Goal: Transaction & Acquisition: Purchase product/service

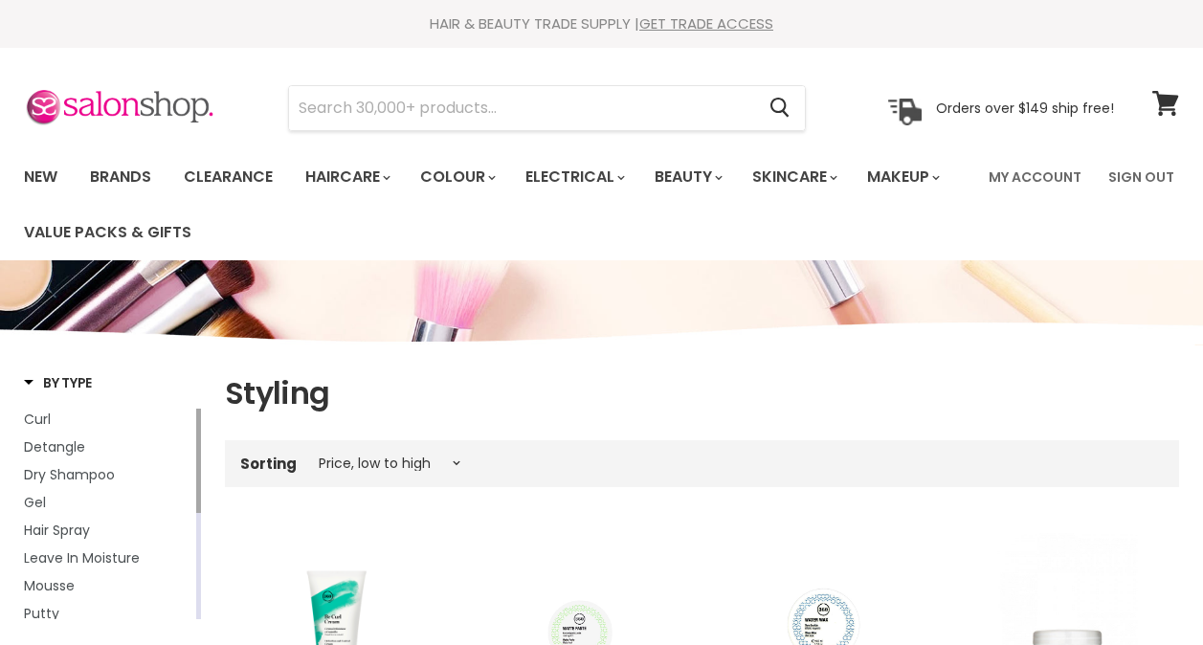
select select "price-ascending"
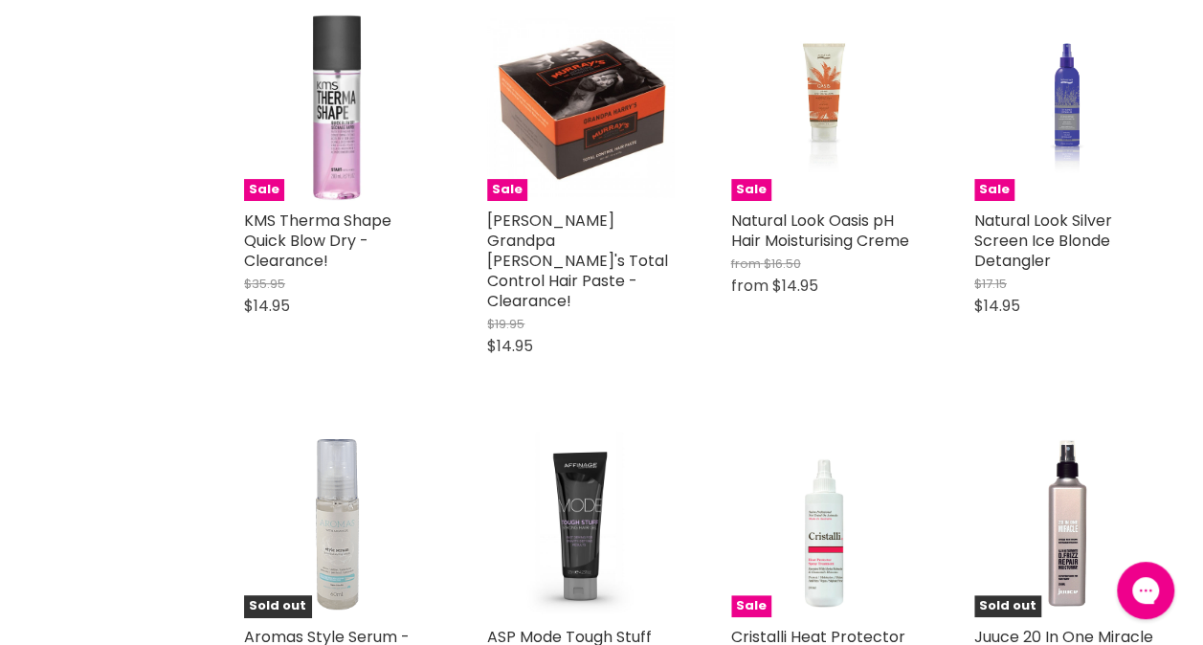
scroll to position [3825, 0]
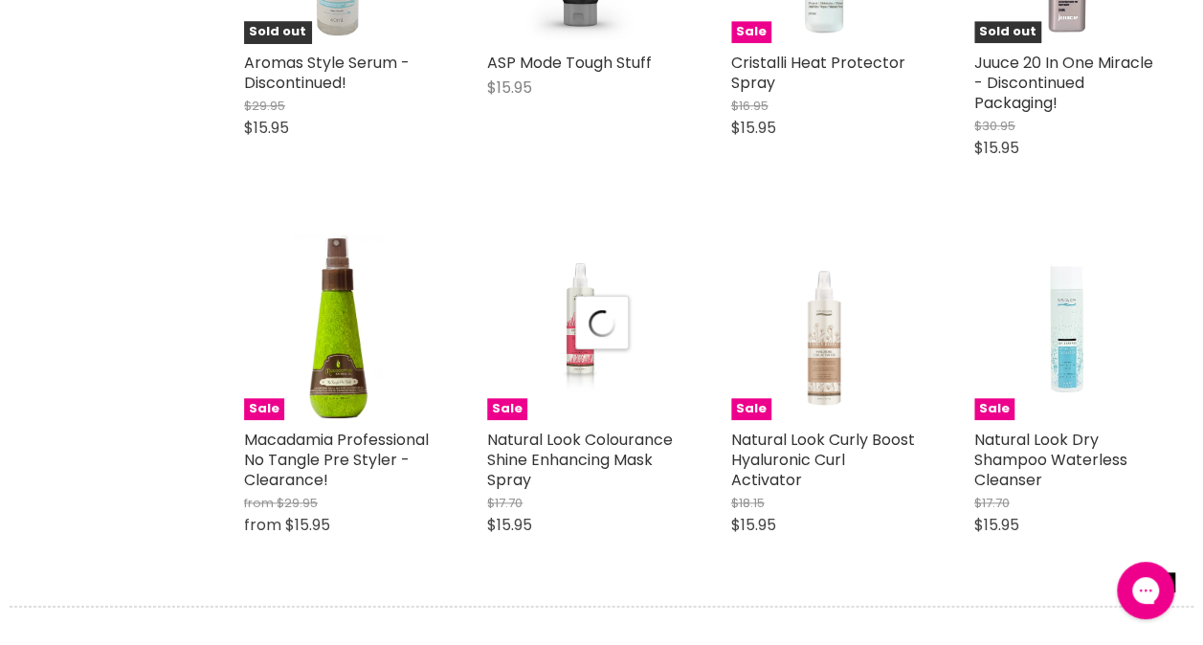
scroll to position [4375, 0]
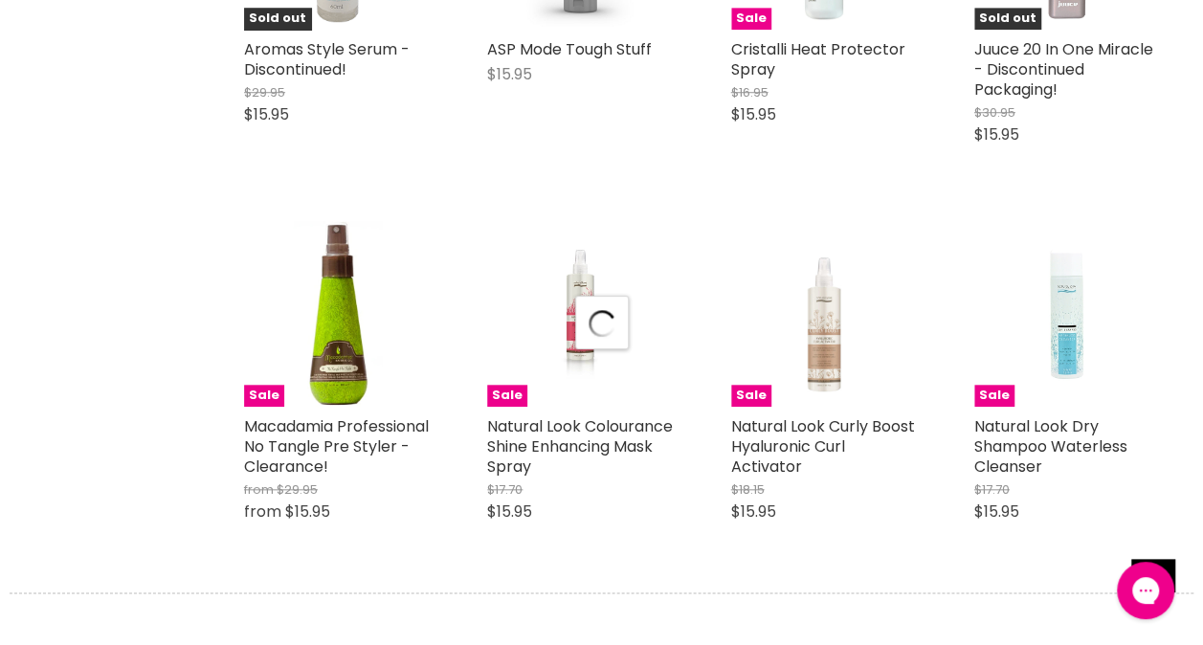
select select "price-ascending"
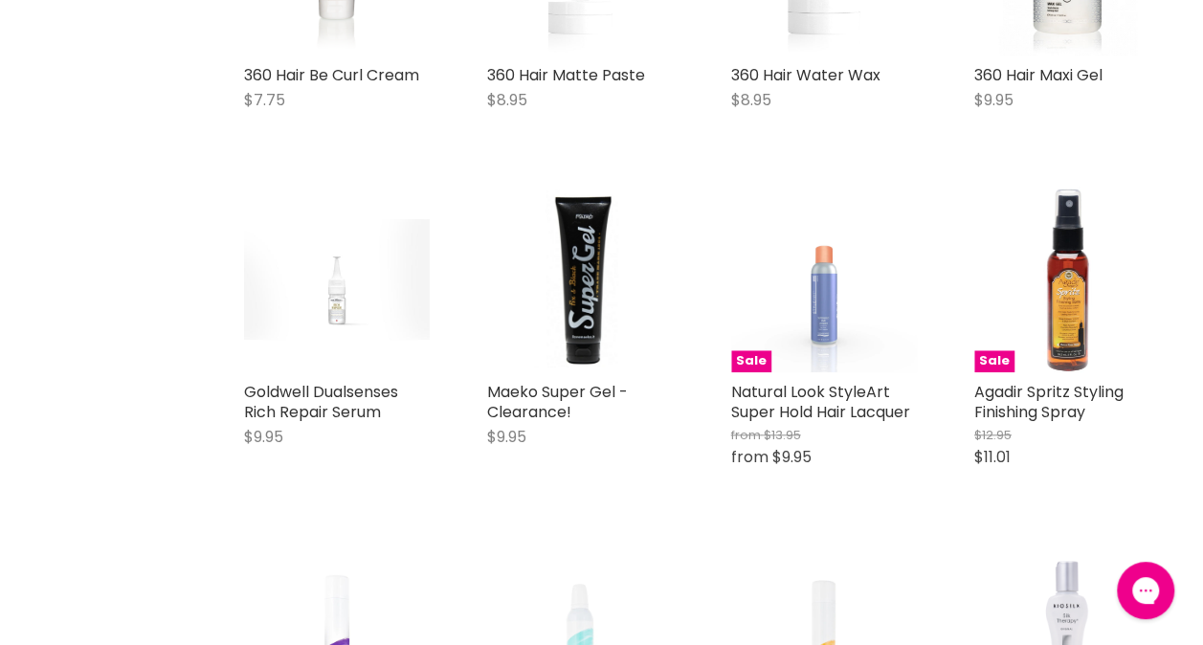
scroll to position [701, 0]
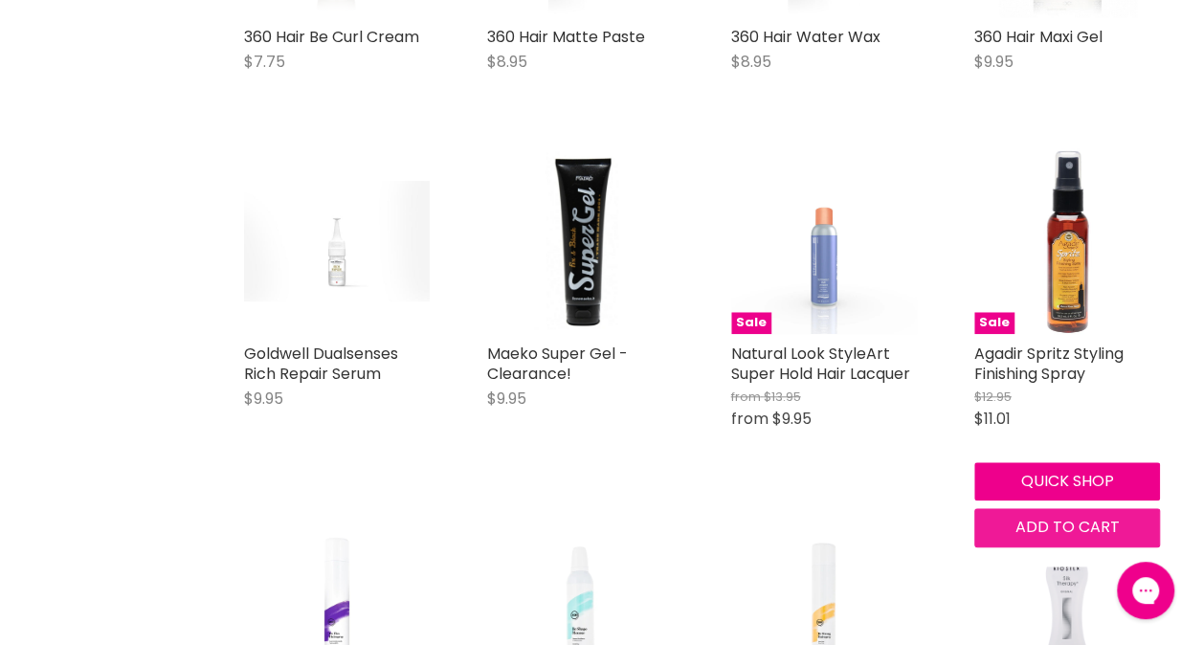
click at [1045, 530] on span "Add to cart" at bounding box center [1066, 527] width 104 height 22
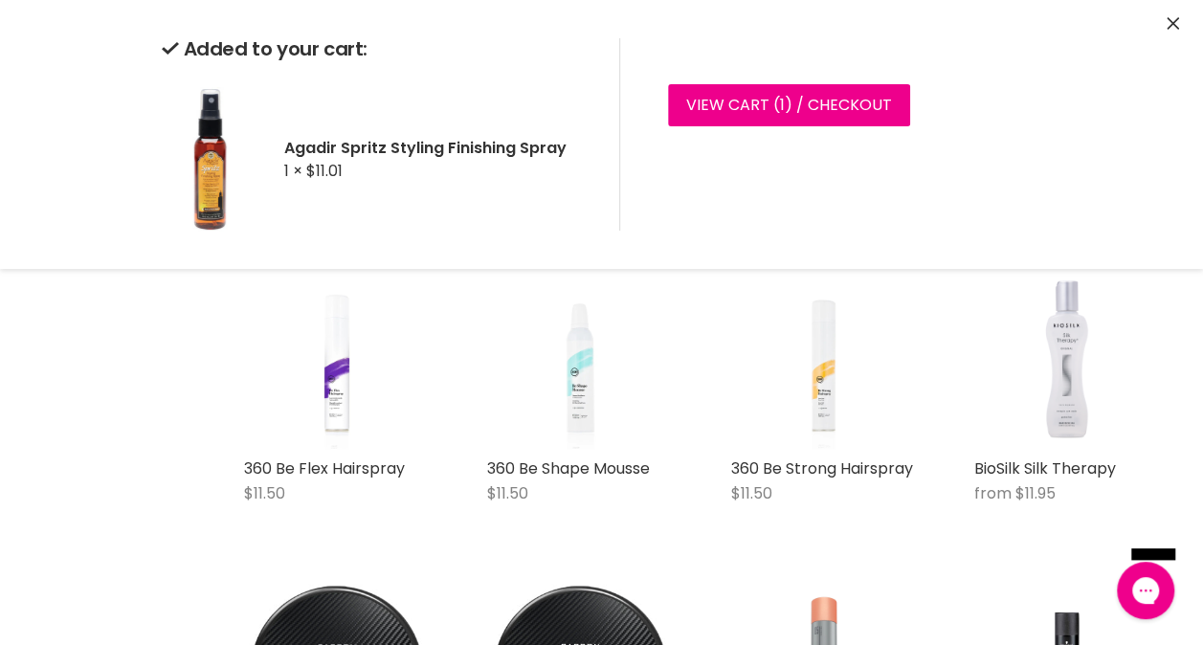
scroll to position [982, 0]
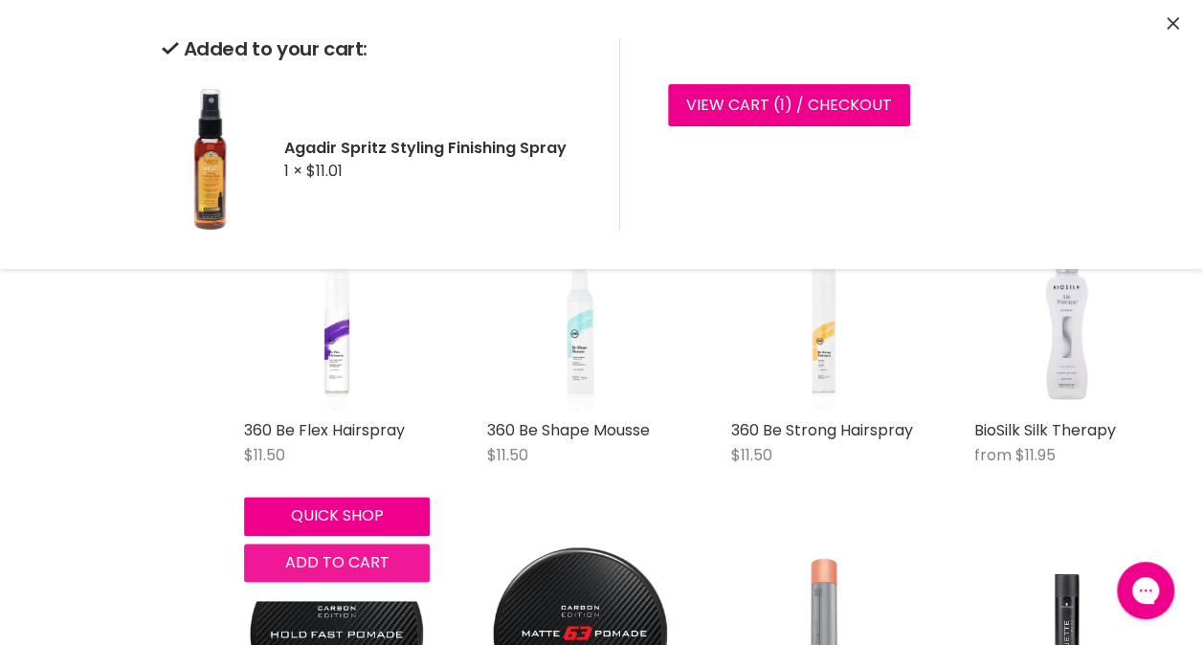
click at [312, 563] on span "Add to cart" at bounding box center [337, 562] width 104 height 22
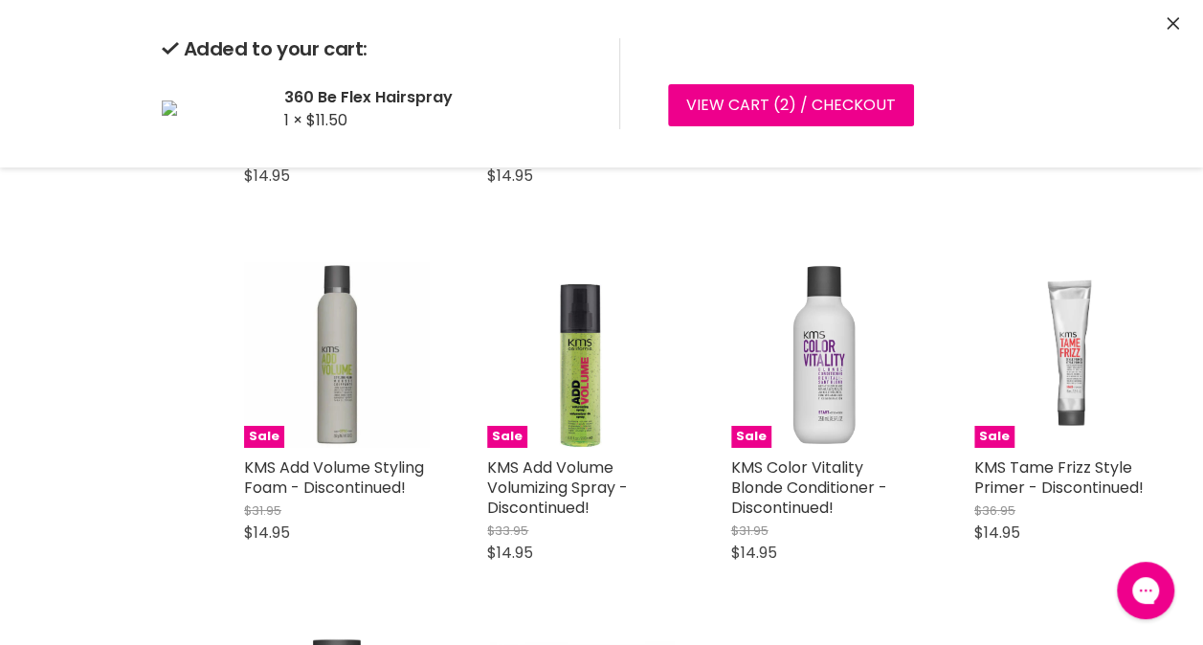
scroll to position [3202, 0]
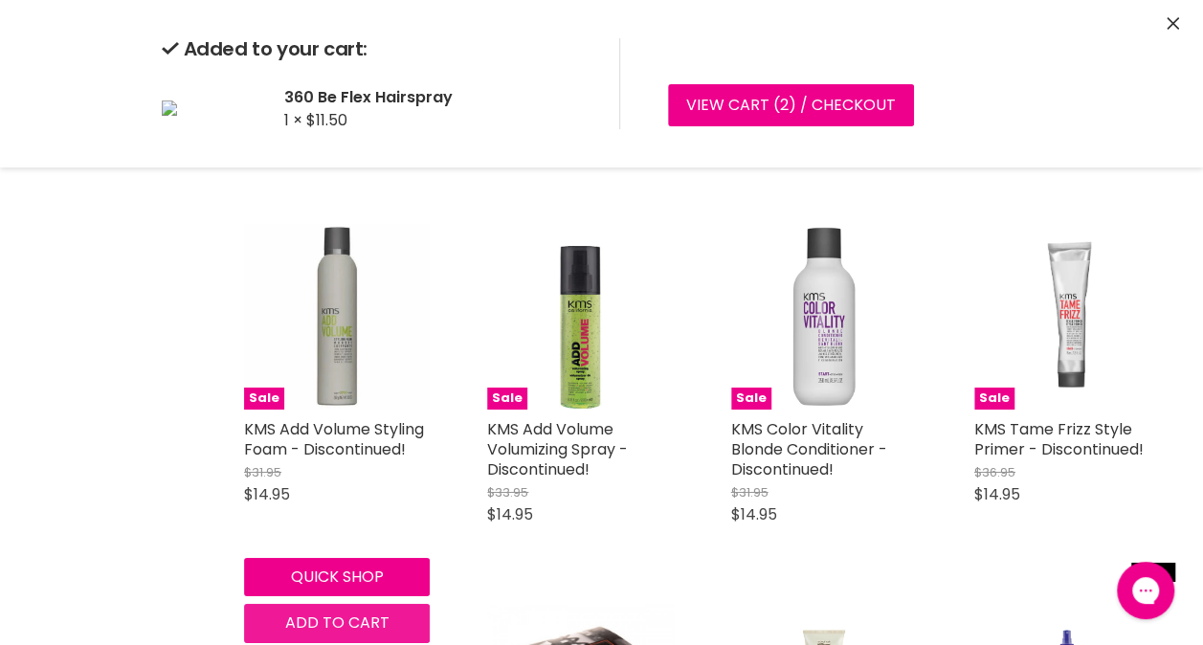
click at [326, 611] on span "Add to cart" at bounding box center [337, 622] width 104 height 22
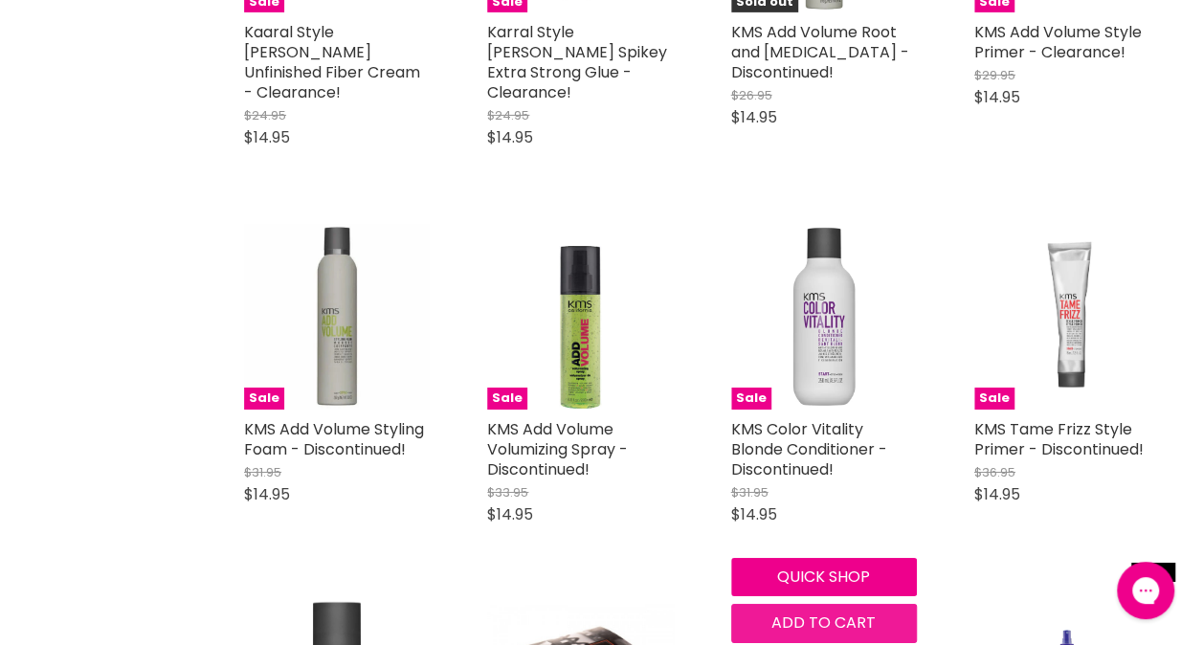
click at [801, 611] on span "Add to cart" at bounding box center [823, 622] width 104 height 22
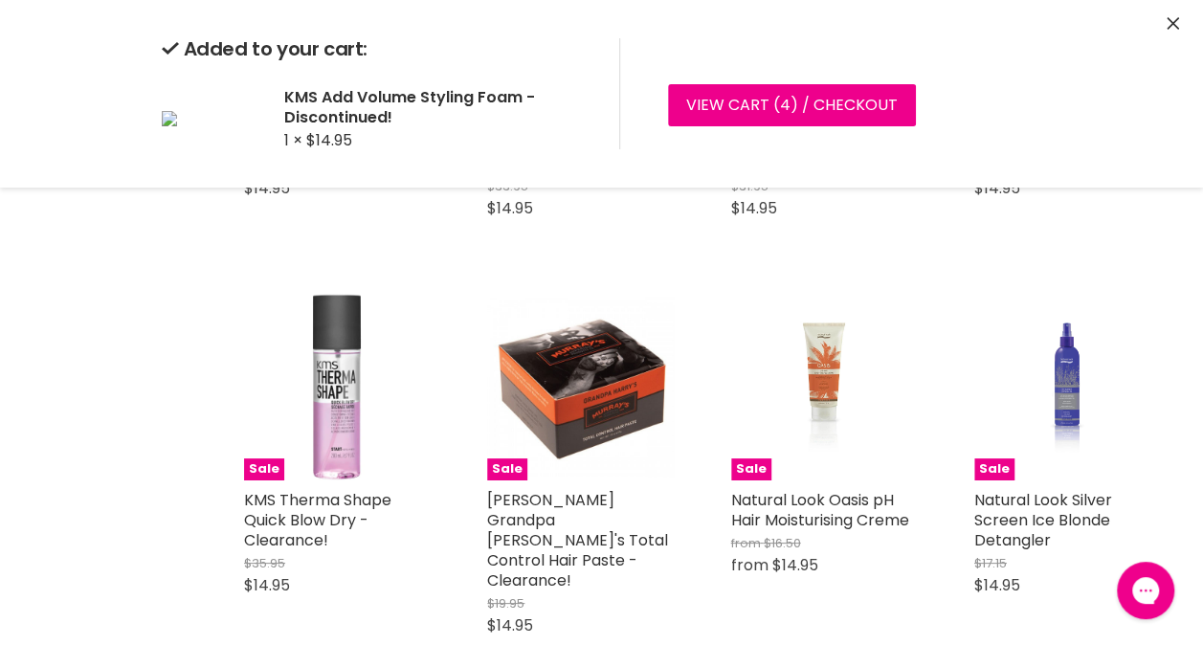
scroll to position [3546, 0]
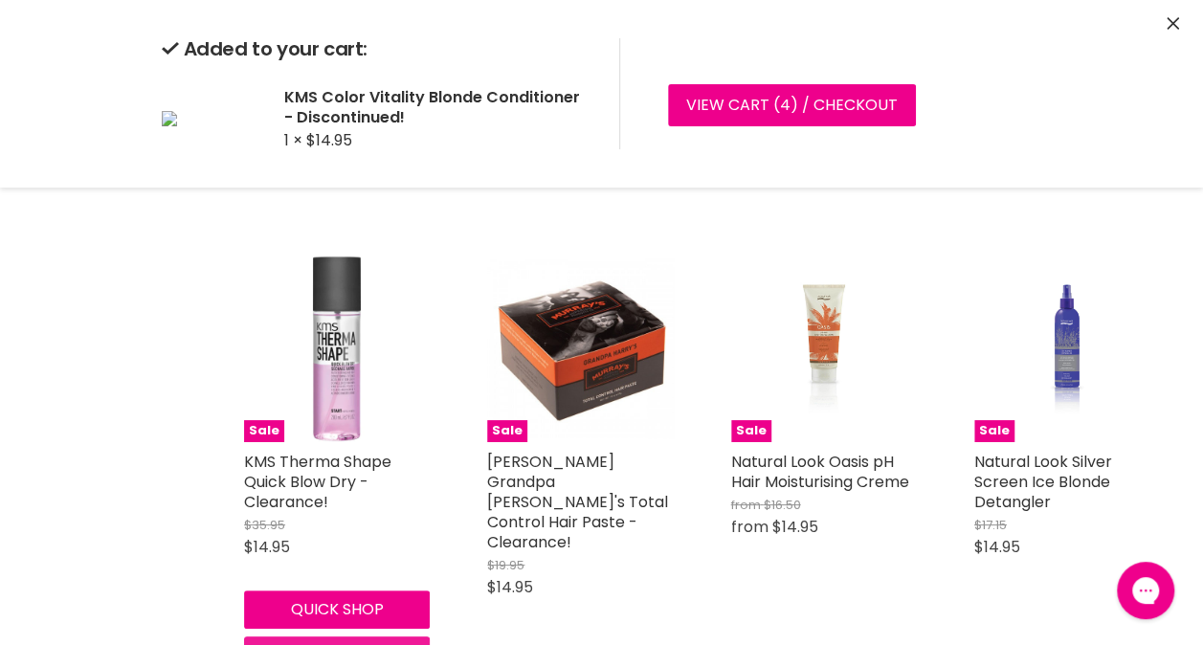
click at [410, 636] on button "Add to cart" at bounding box center [337, 655] width 186 height 38
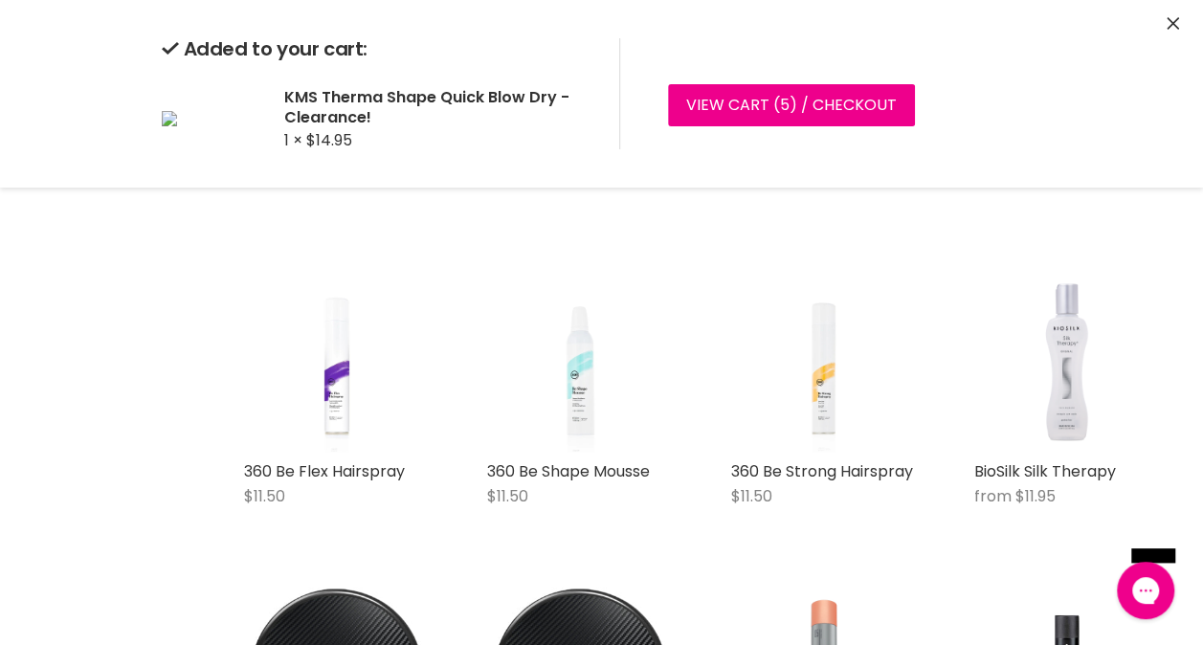
scroll to position [951, 0]
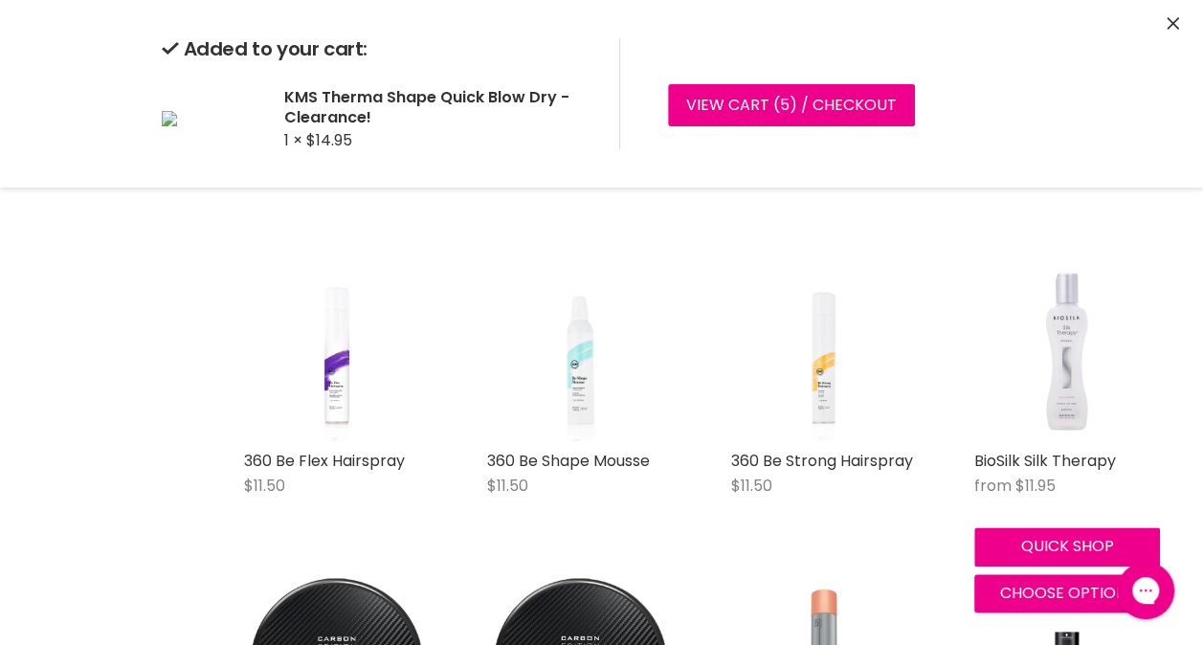
click at [1083, 317] on img "Main content" at bounding box center [1067, 348] width 99 height 186
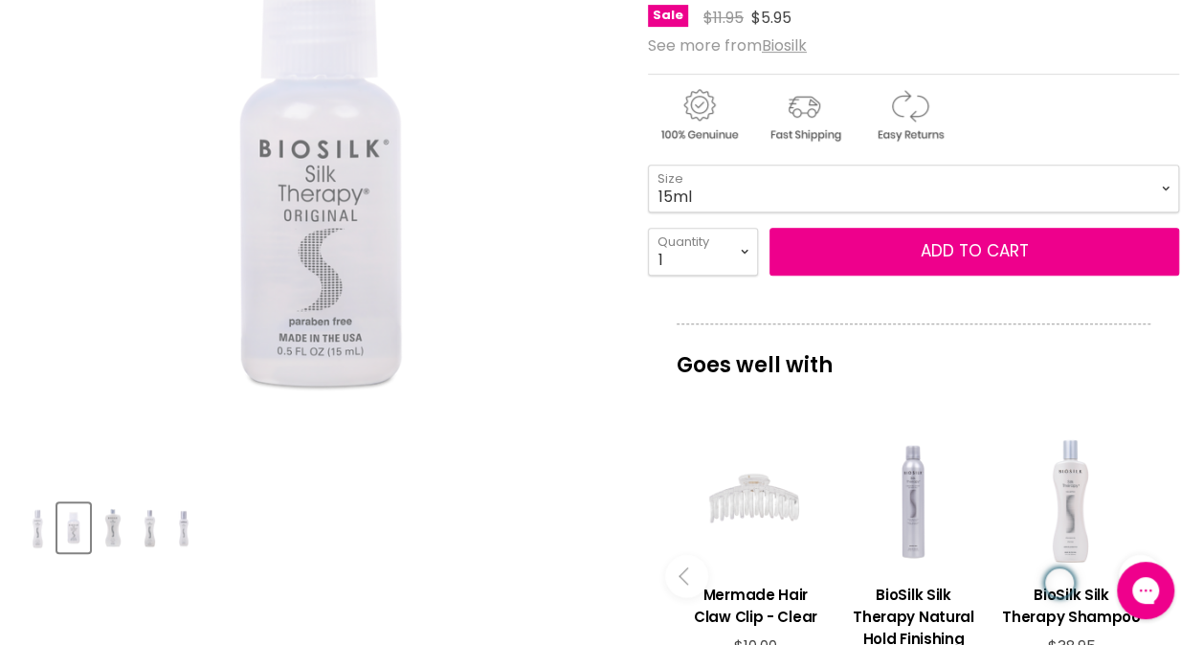
scroll to position [392, 0]
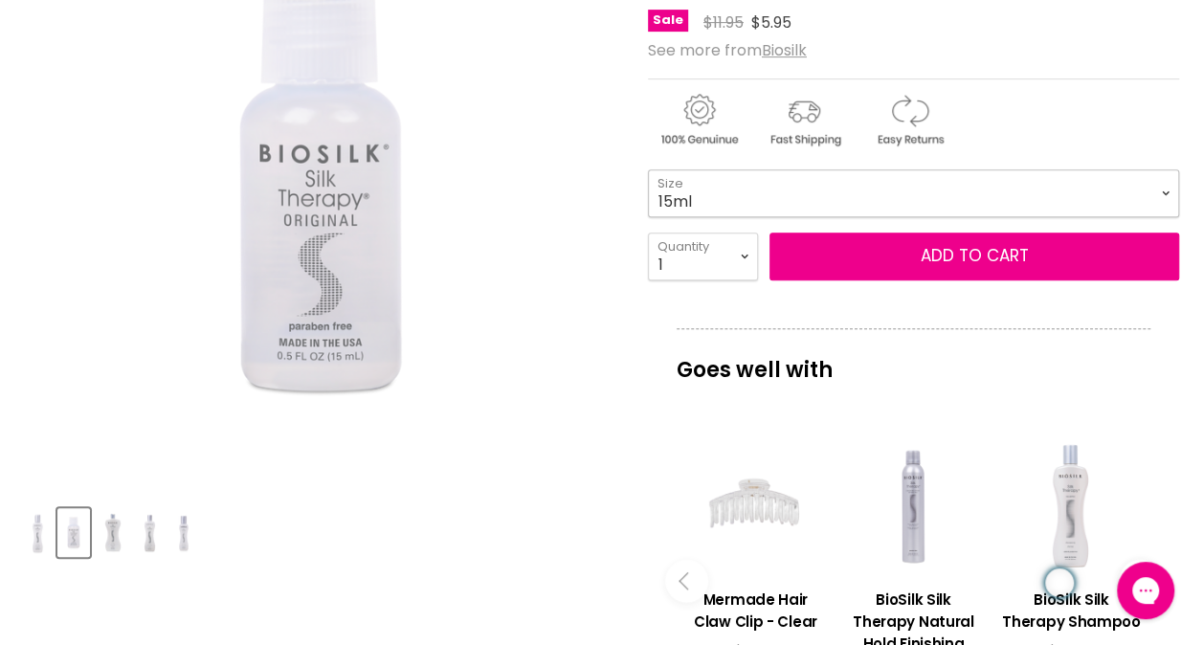
click at [1163, 186] on select "15ml 67ml 167ml 355ml 1L" at bounding box center [913, 193] width 531 height 48
click at [648, 169] on select "15ml 67ml 167ml 355ml 1L" at bounding box center [913, 193] width 531 height 48
select select "67ml"
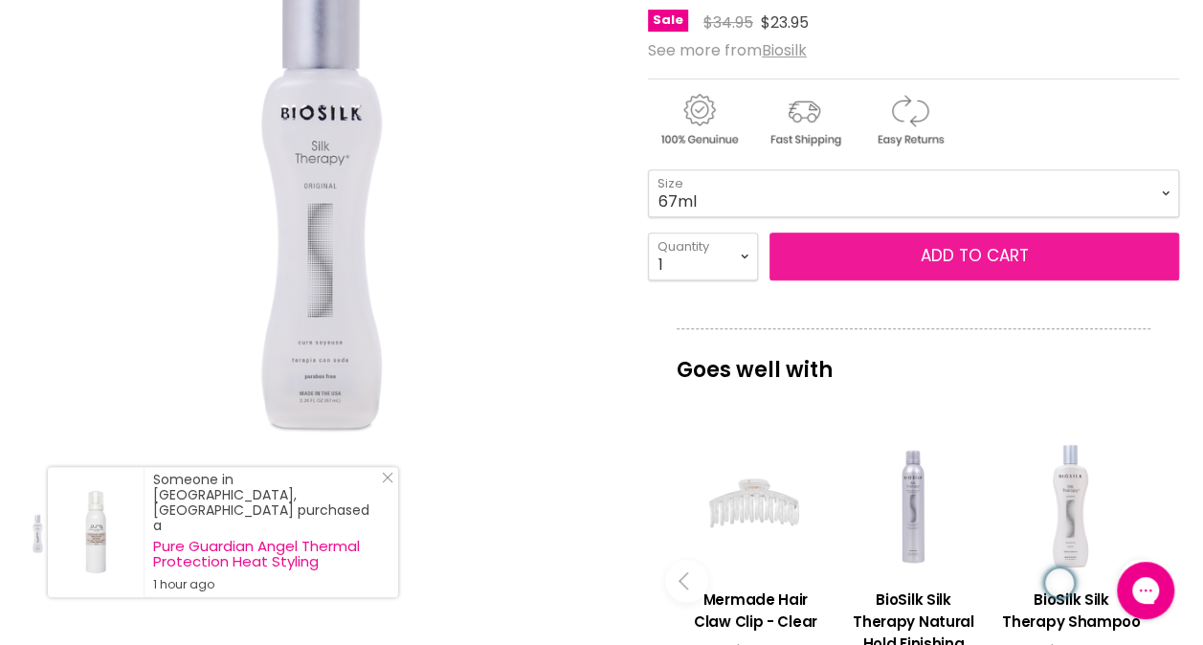
click at [1013, 270] on button "Add to cart" at bounding box center [974, 257] width 410 height 48
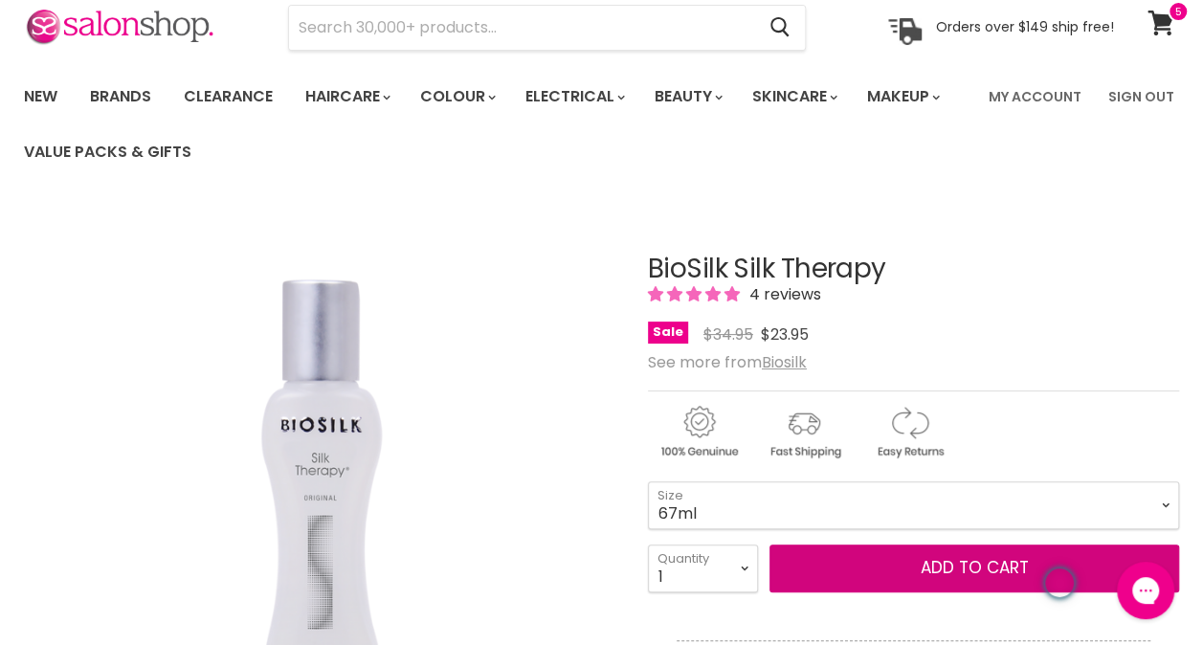
scroll to position [24, 0]
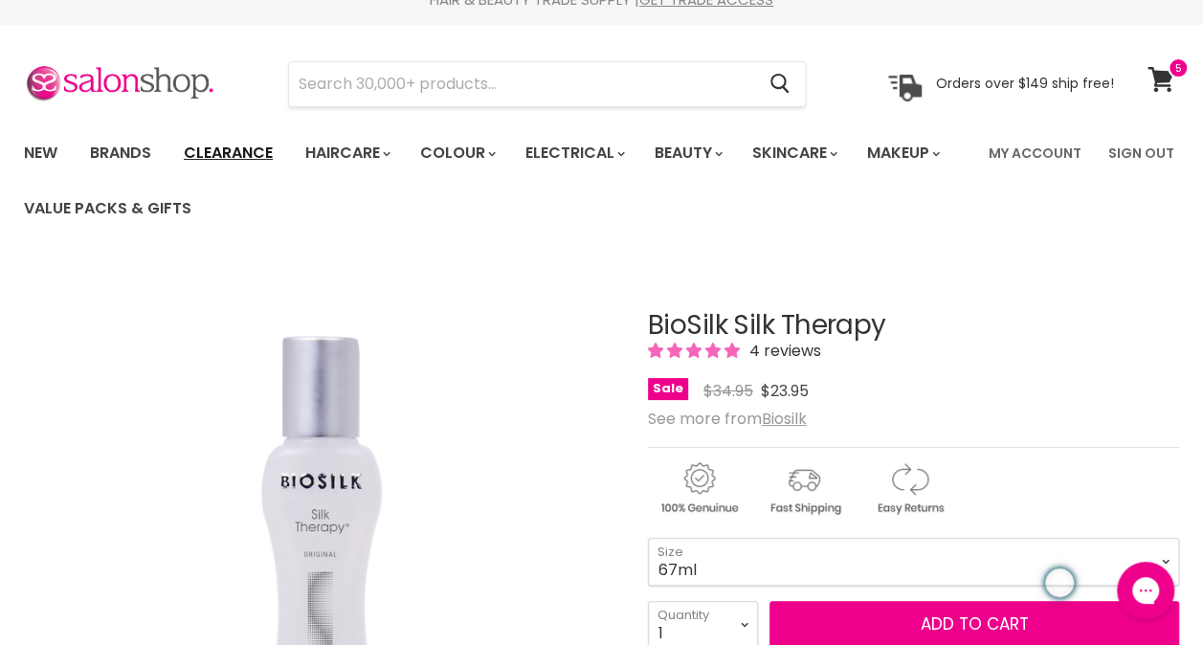
click at [253, 145] on link "Clearance" at bounding box center [228, 153] width 118 height 40
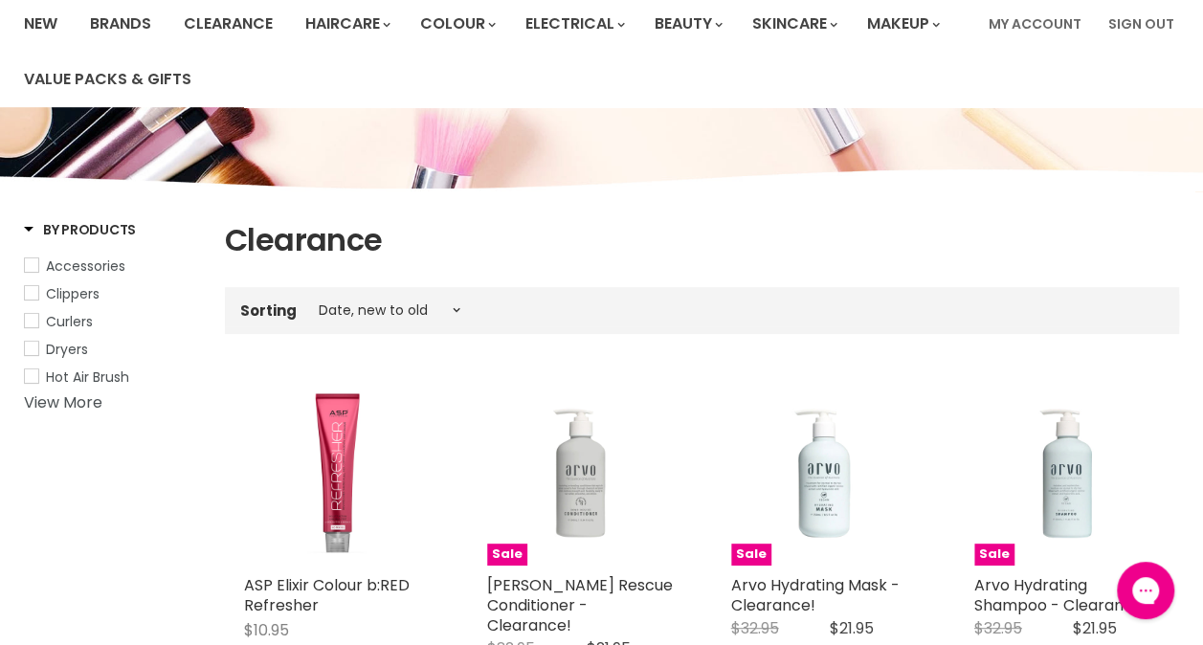
scroll to position [191, 0]
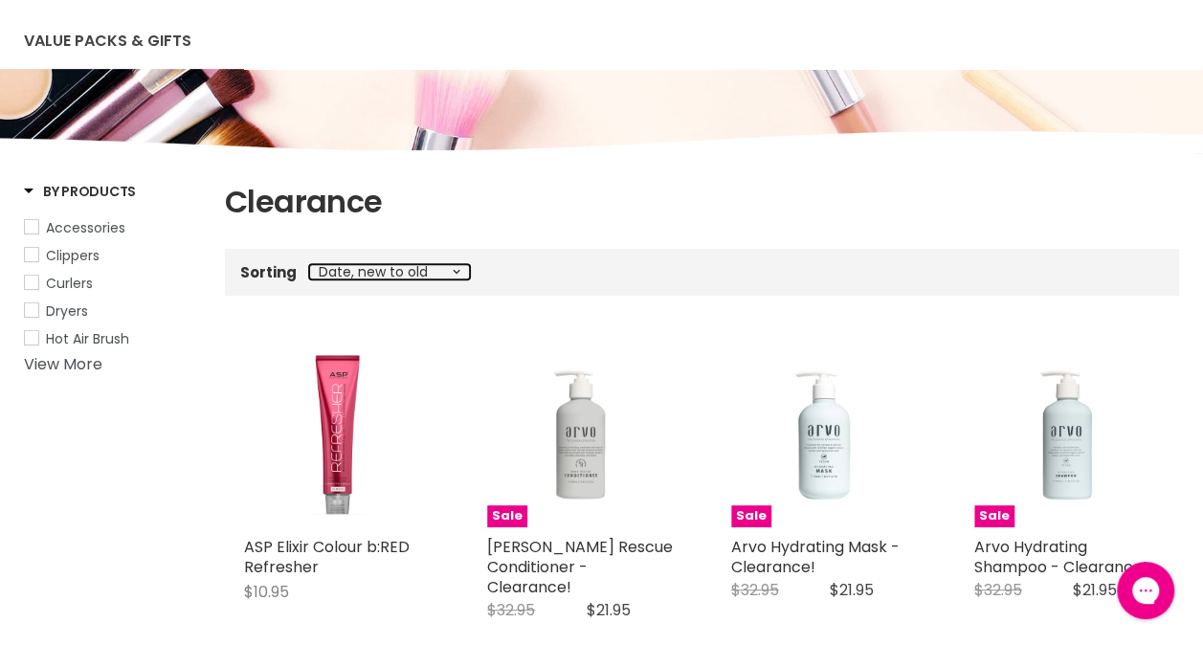
click at [454, 273] on select "Best selling Featured Price, low to high Price, high to low Alphabetically, A-Z…" at bounding box center [389, 271] width 161 height 15
select select "price-ascending"
click at [309, 264] on select "Best selling Featured Price, low to high Price, high to low Alphabetically, A-Z…" at bounding box center [389, 271] width 161 height 15
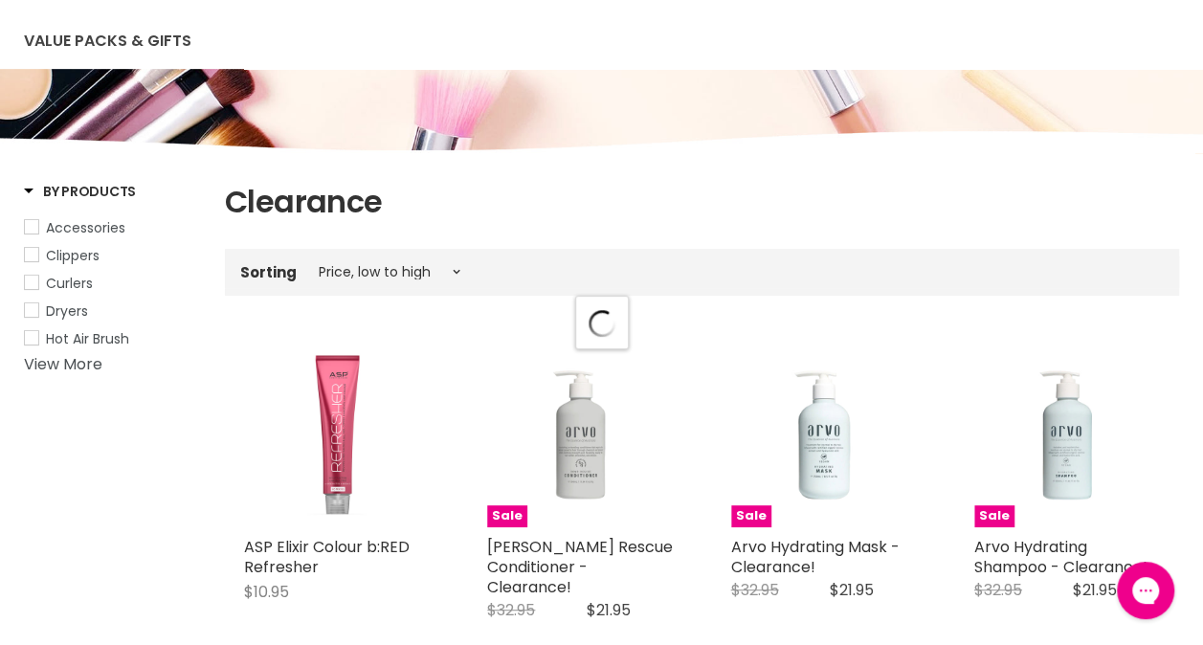
select select "price-ascending"
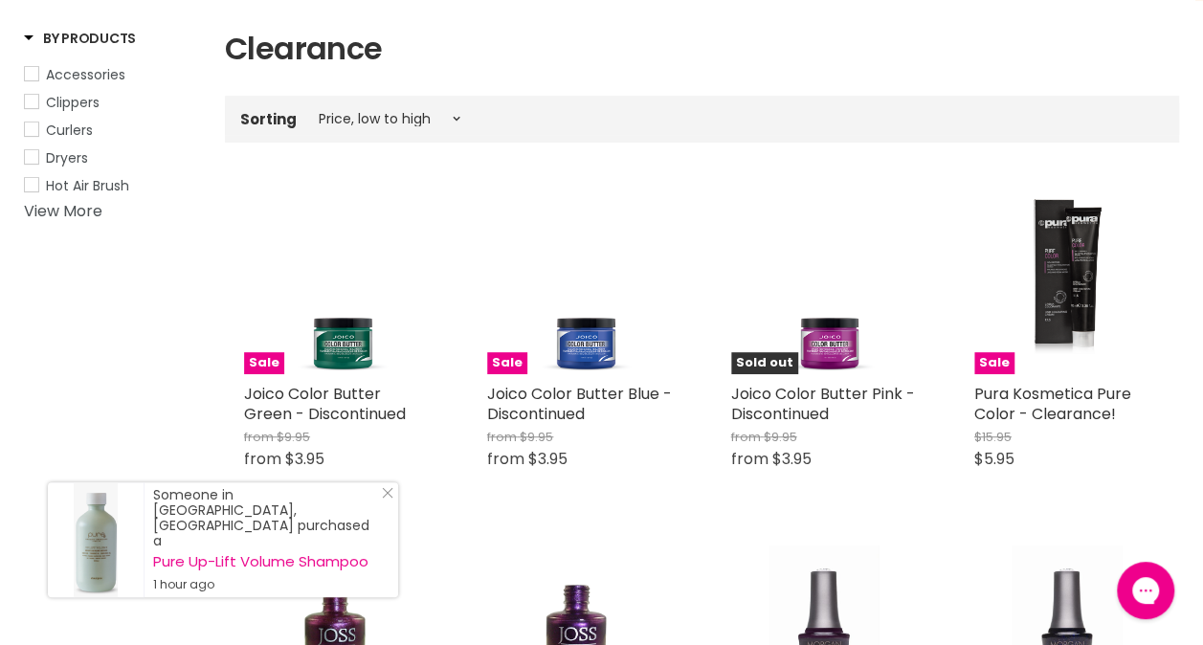
scroll to position [383, 0]
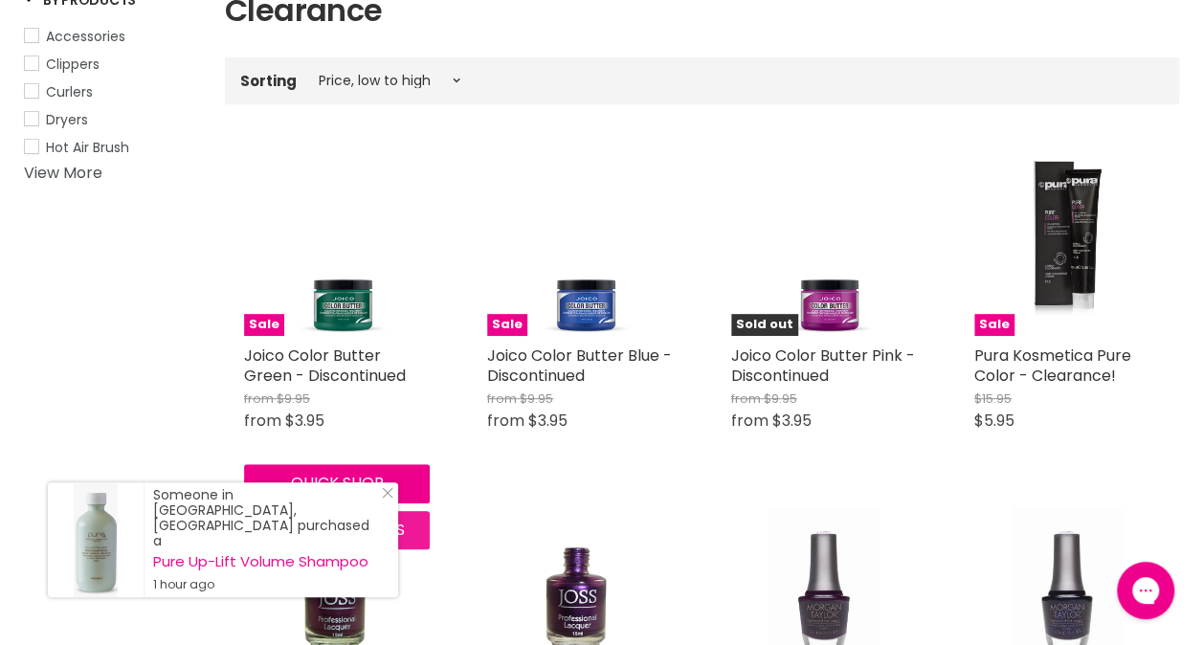
click at [422, 530] on button "Choose options" at bounding box center [337, 530] width 186 height 38
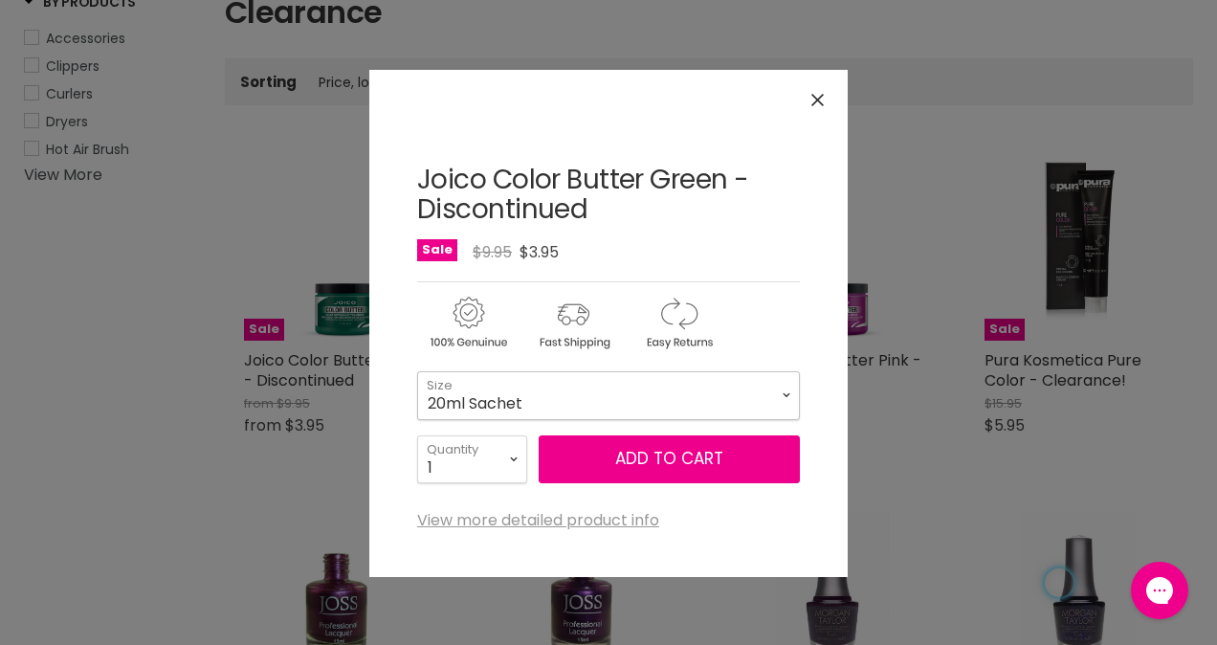
click at [786, 395] on select "20ml Sachet 117ml Tub" at bounding box center [608, 395] width 383 height 48
click at [820, 92] on button "Close" at bounding box center [817, 99] width 41 height 41
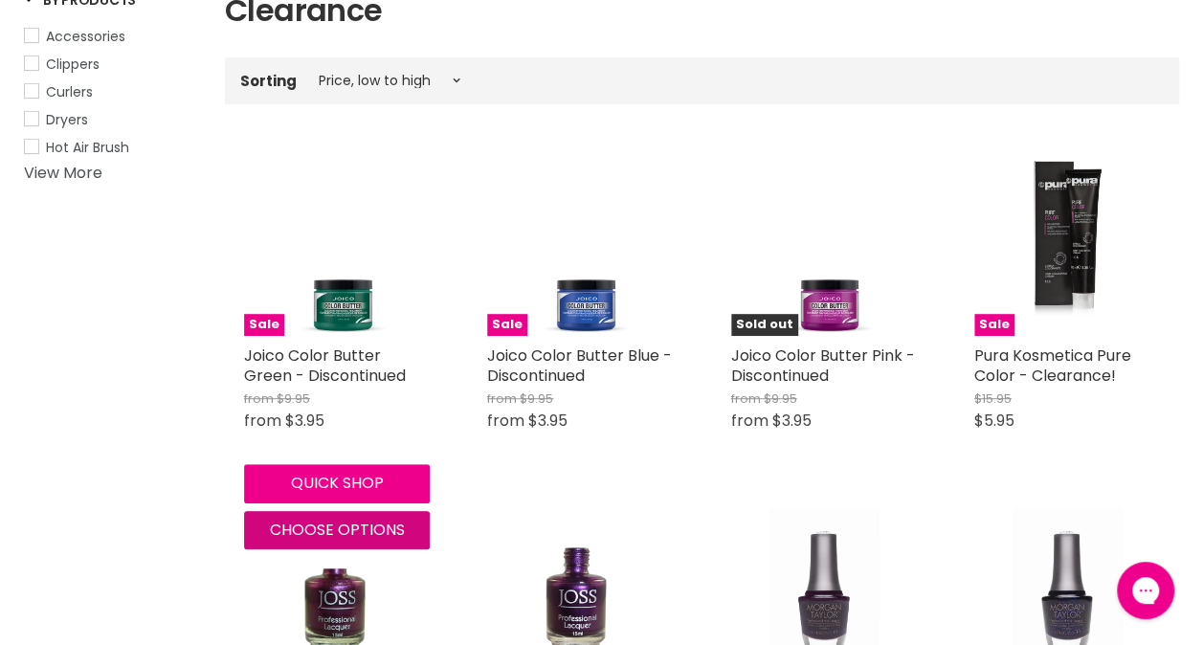
click at [352, 531] on span "Choose options" at bounding box center [337, 530] width 135 height 22
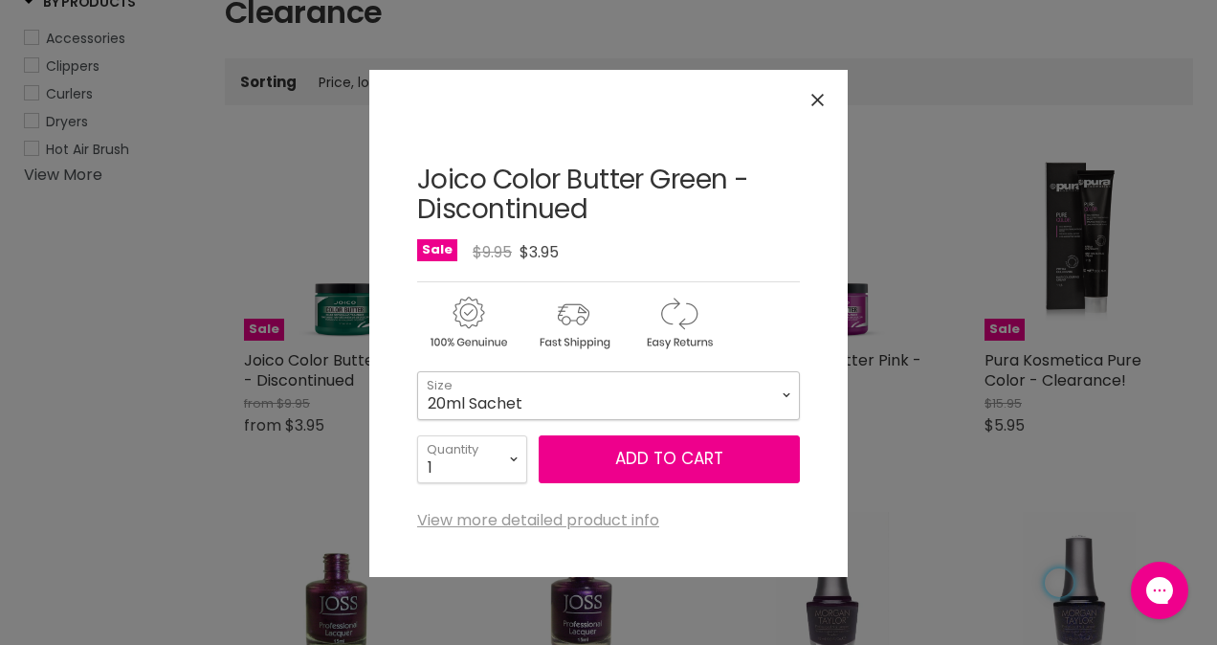
click at [791, 391] on select "20ml Sachet 117ml Tub" at bounding box center [608, 395] width 383 height 48
click at [817, 94] on icon "Close" at bounding box center [817, 100] width 12 height 12
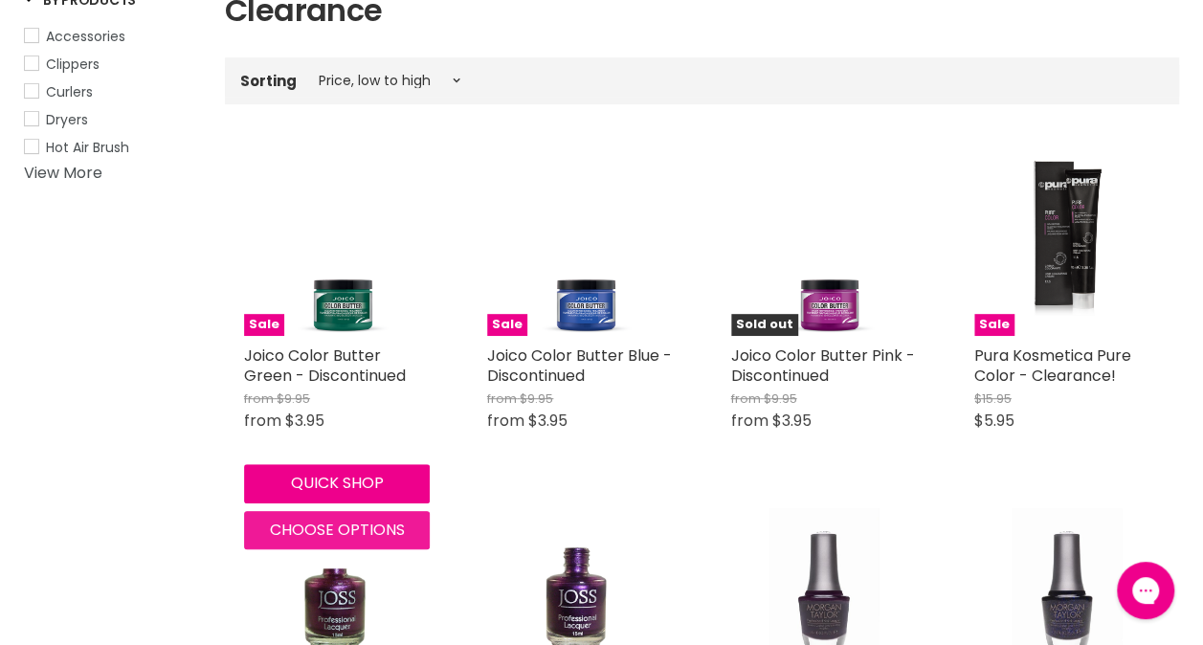
click at [327, 532] on span "Choose options" at bounding box center [337, 530] width 135 height 22
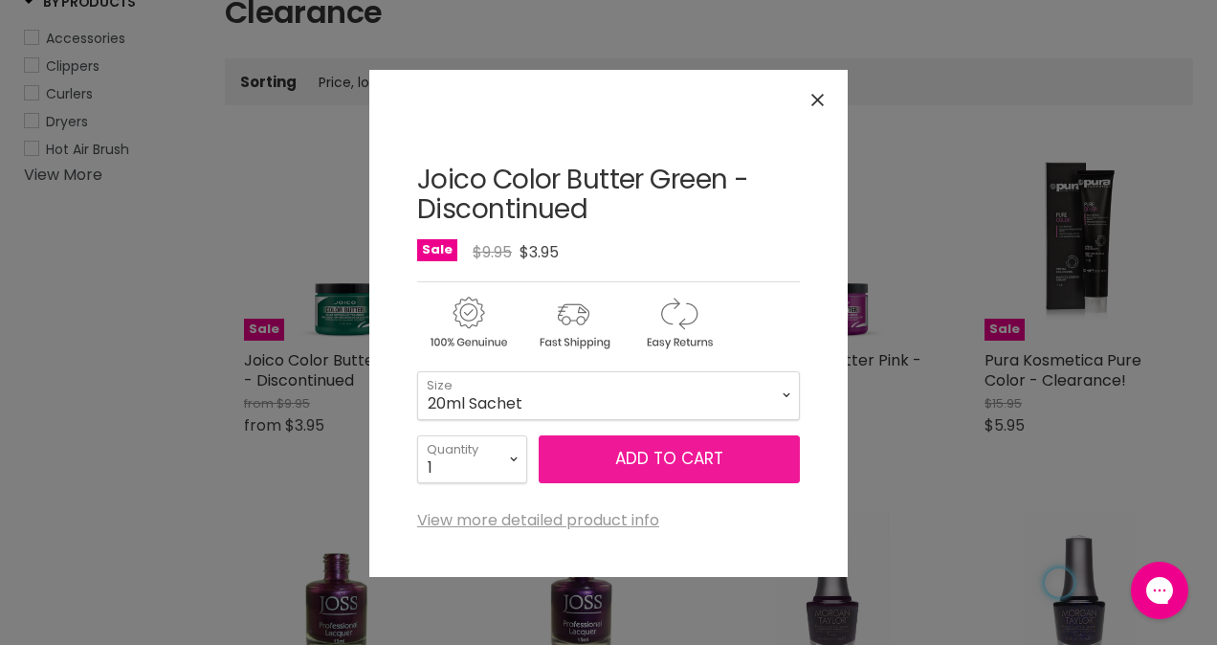
click at [651, 461] on span "Add to cart" at bounding box center [669, 458] width 108 height 23
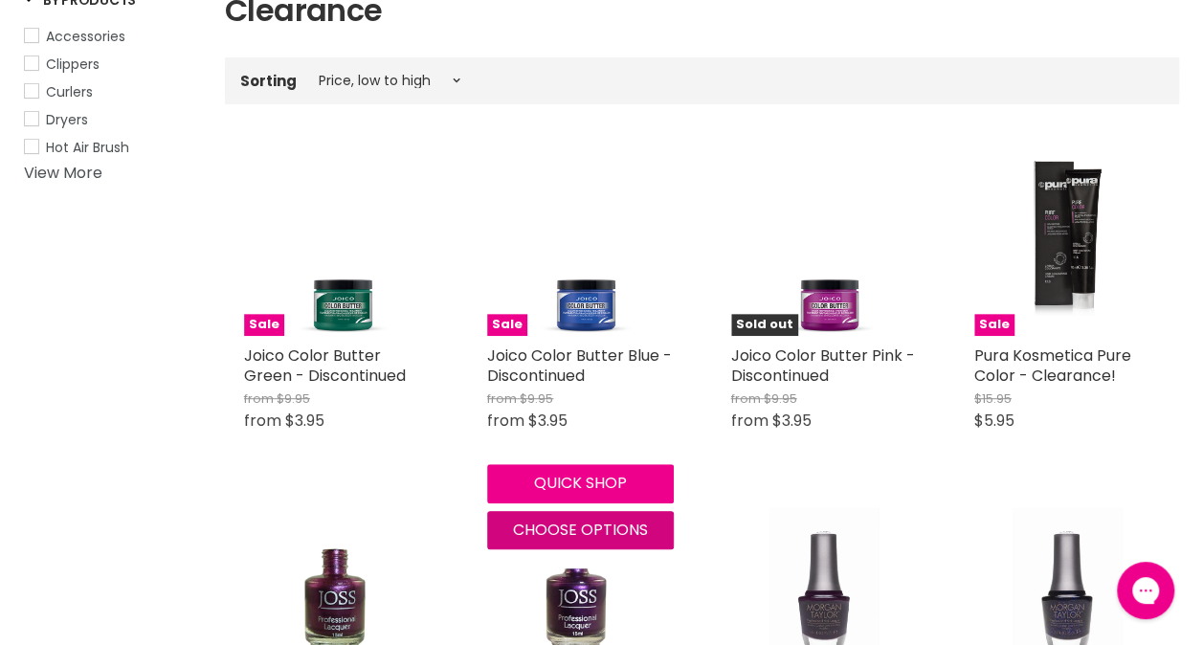
click at [549, 526] on span "Choose options" at bounding box center [580, 530] width 135 height 22
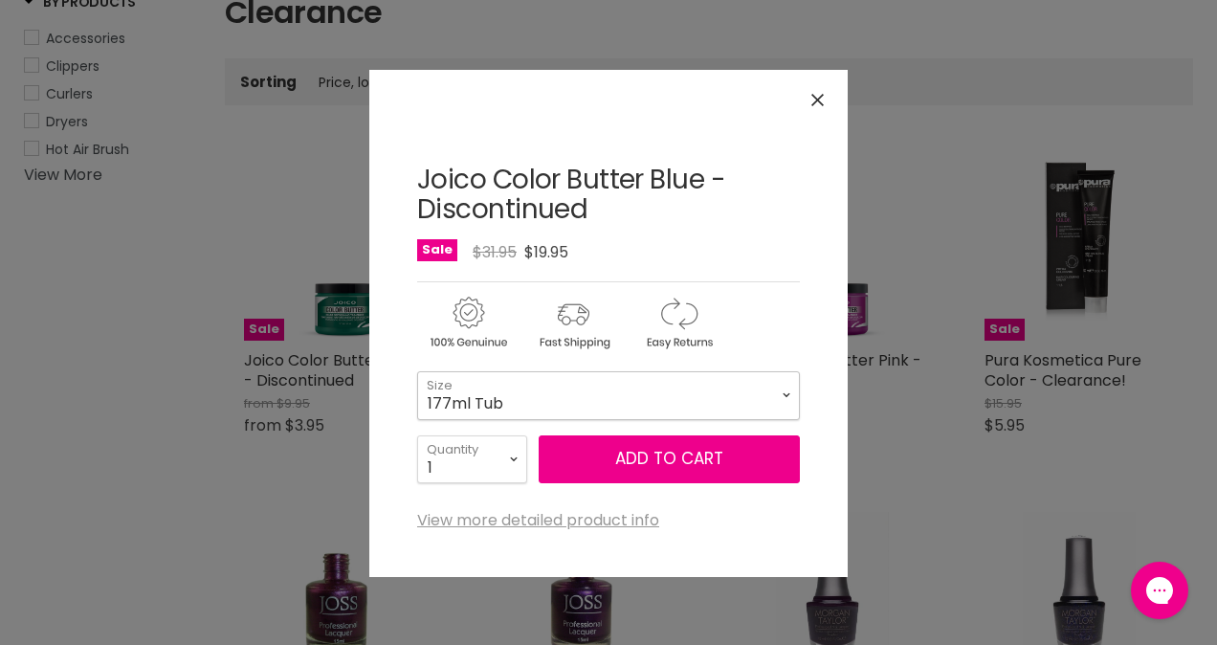
click at [792, 395] on select "20ml Sachet 177ml Tub" at bounding box center [608, 395] width 383 height 48
click at [822, 100] on icon "Close" at bounding box center [817, 100] width 12 height 12
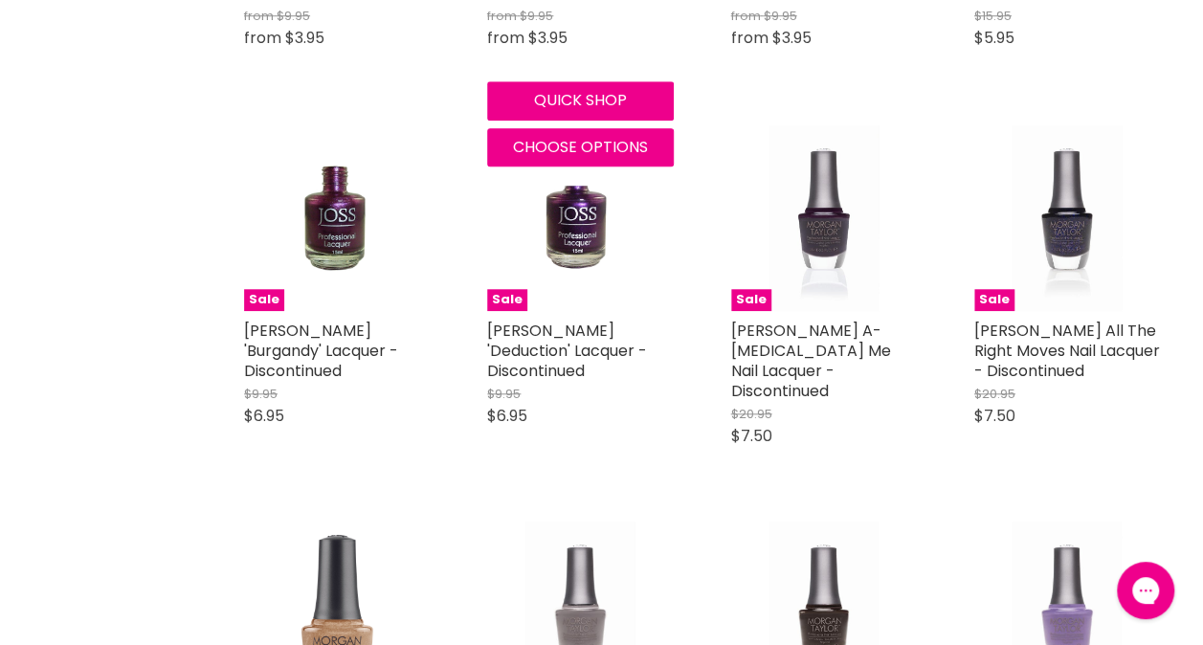
scroll to position [804, 0]
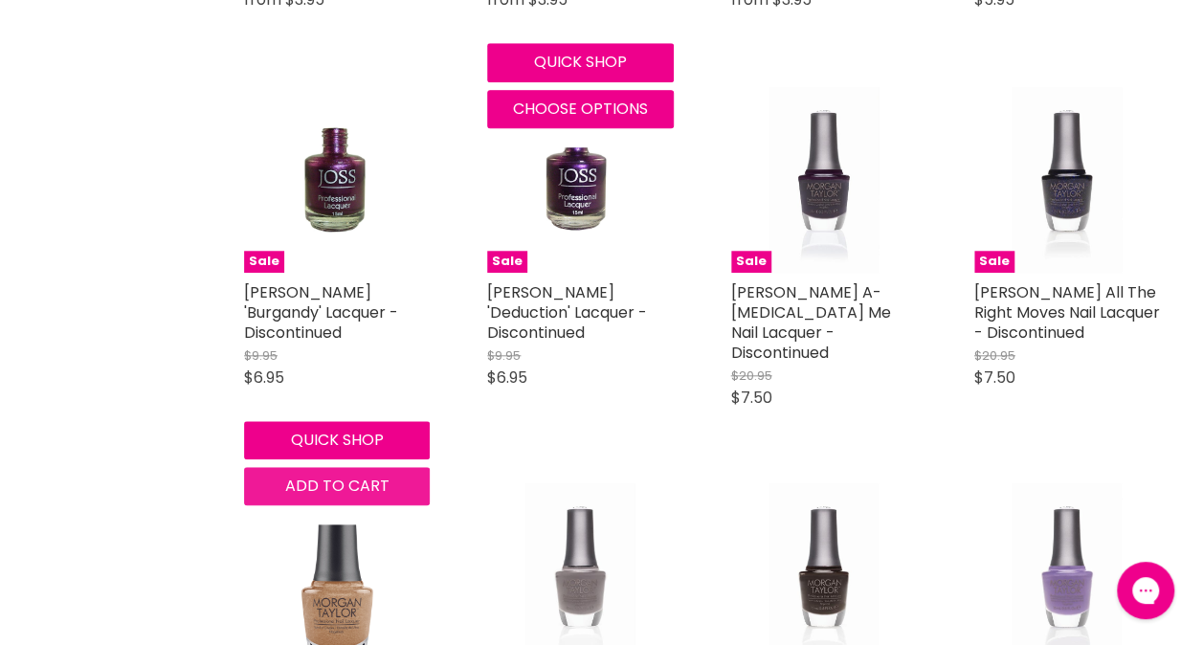
click at [390, 484] on button "Add to cart" at bounding box center [337, 486] width 186 height 38
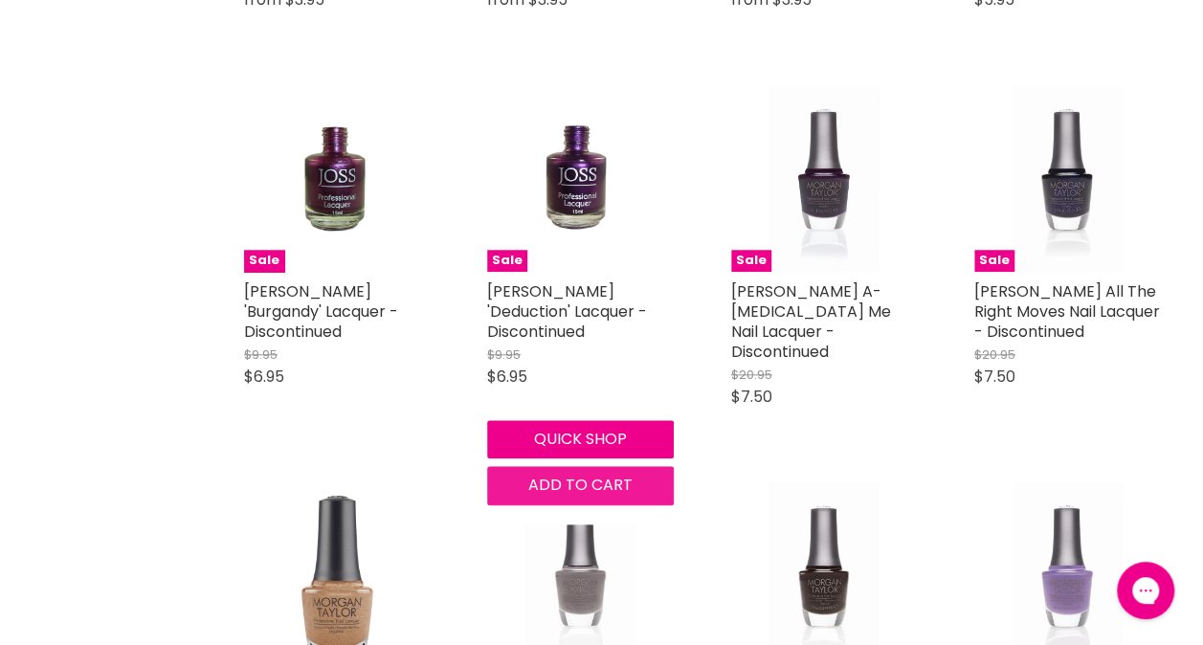
click at [570, 483] on span "Add to cart" at bounding box center [580, 485] width 104 height 22
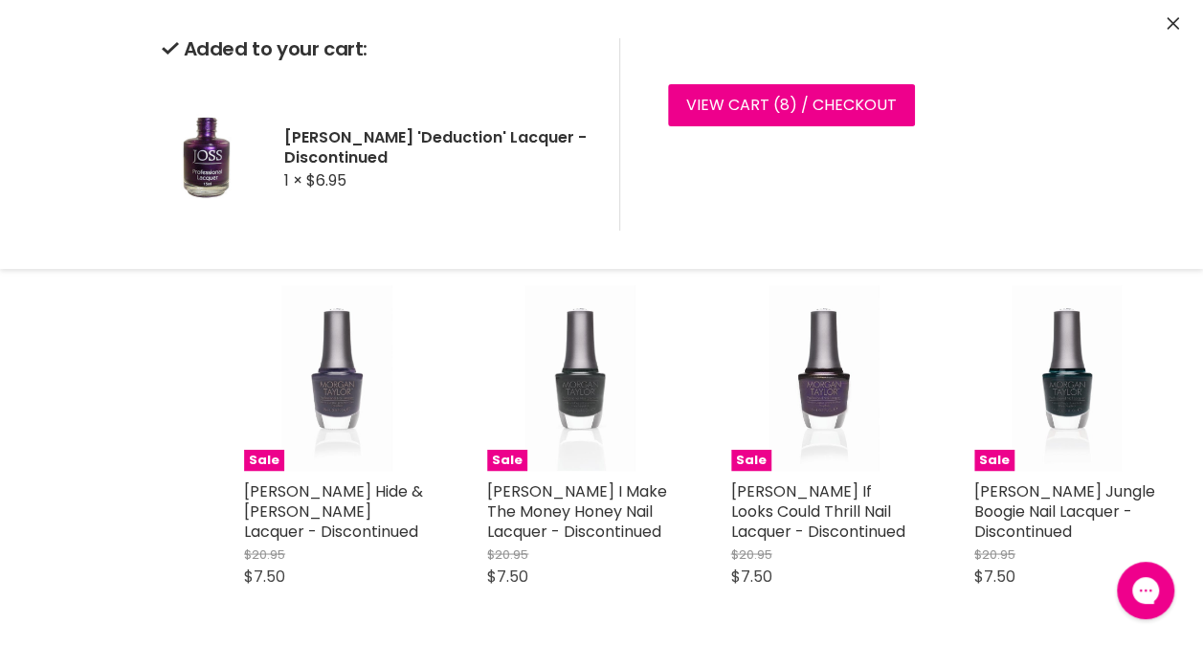
scroll to position [1416, 0]
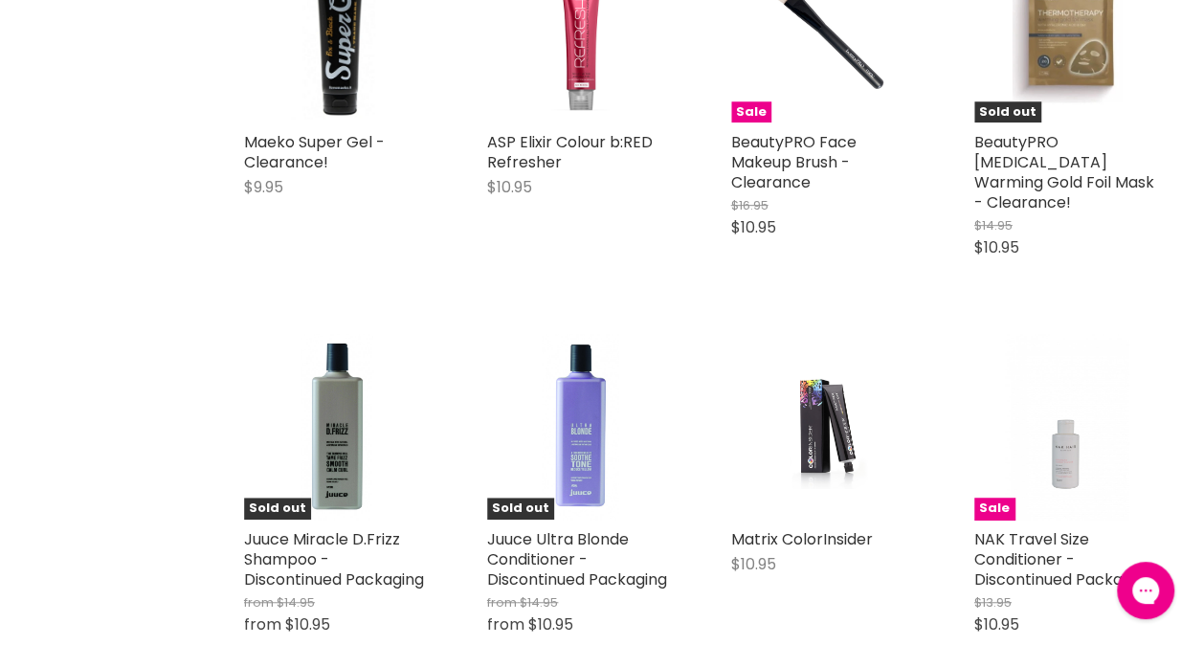
scroll to position [4133, 0]
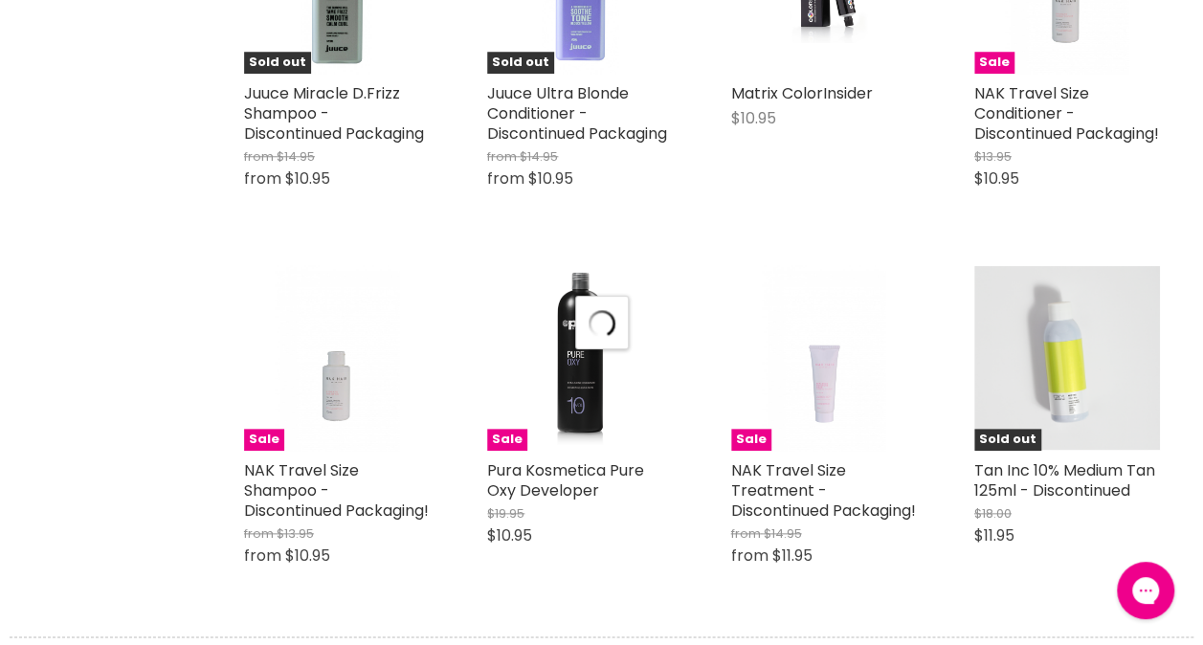
scroll to position [4514, 0]
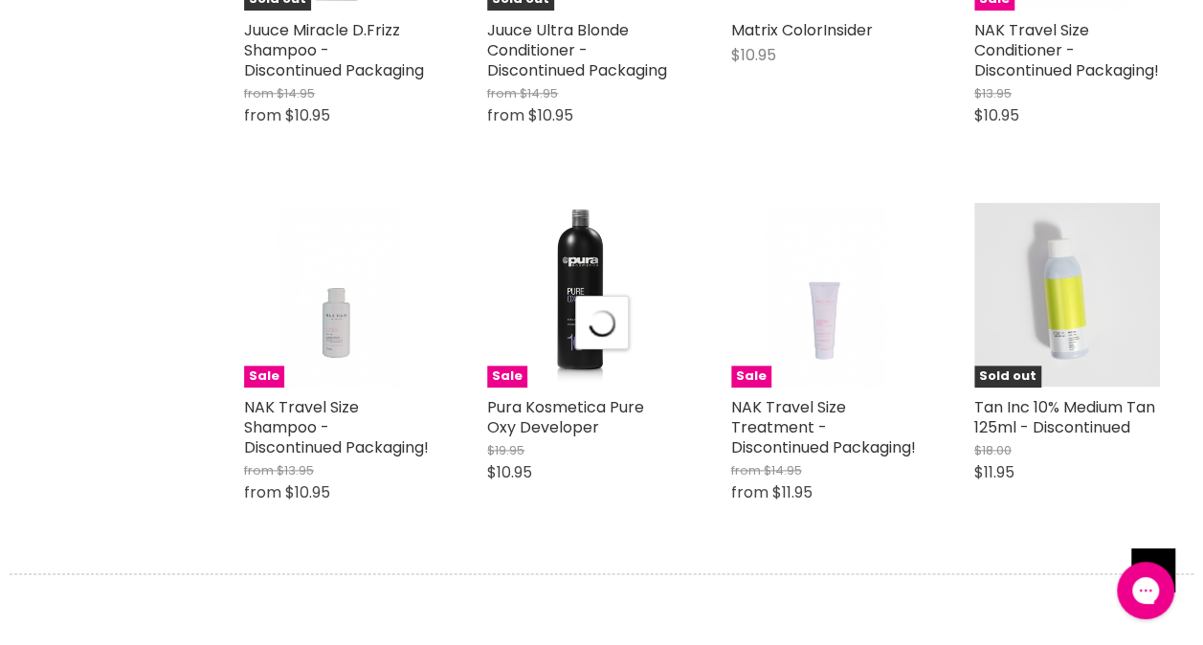
select select "price-ascending"
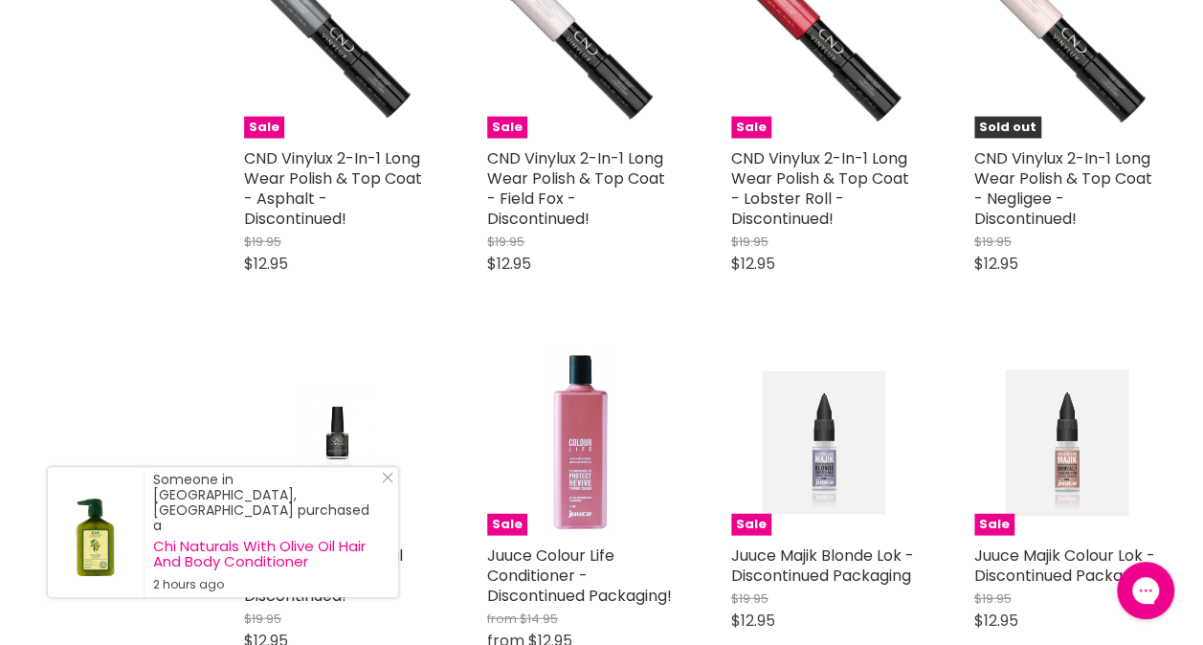
scroll to position [6109, 0]
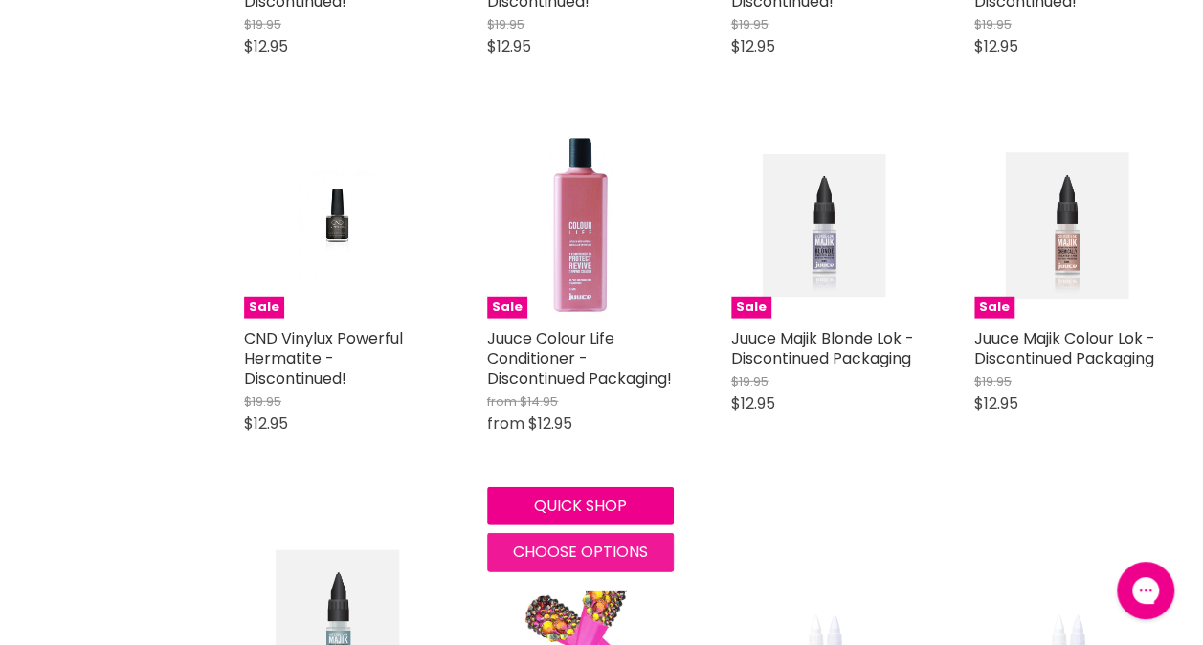
click at [547, 563] on span "Choose options" at bounding box center [580, 552] width 135 height 22
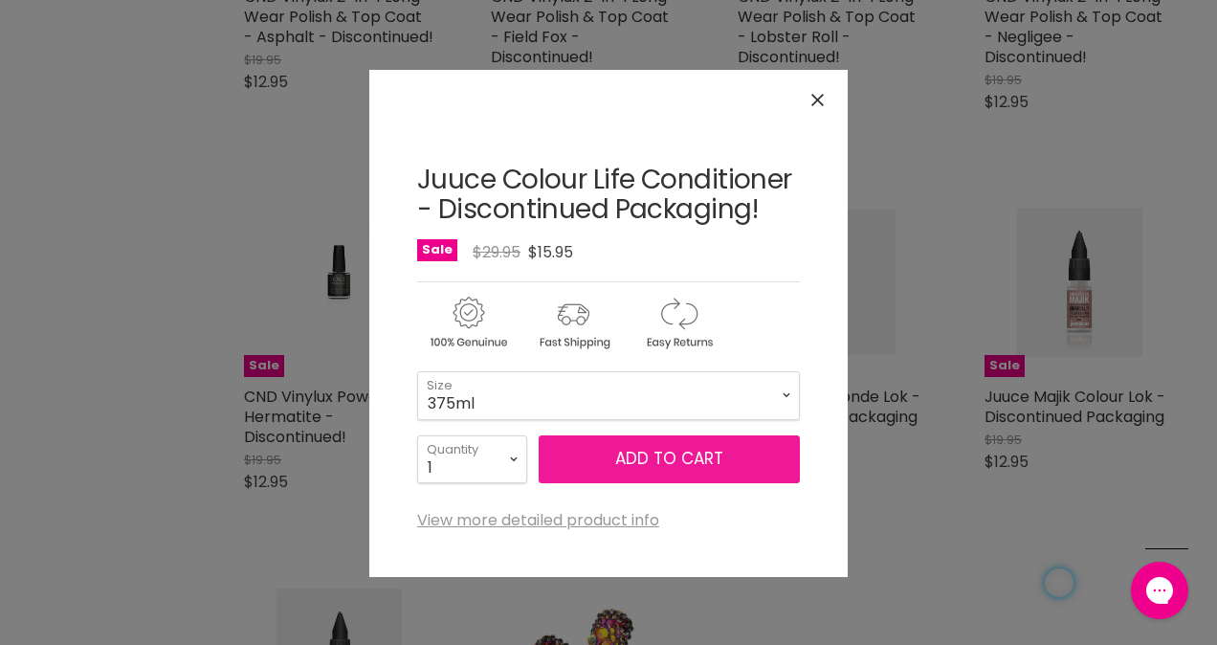
click at [603, 463] on button "Add to cart" at bounding box center [669, 459] width 261 height 48
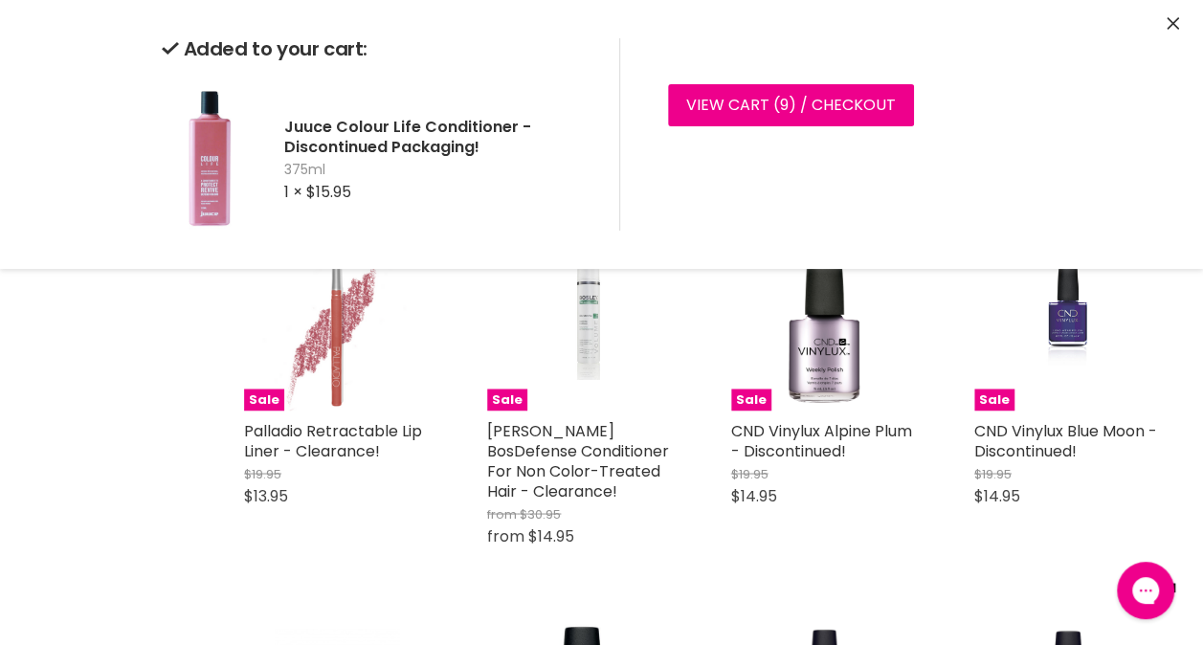
scroll to position [8827, 0]
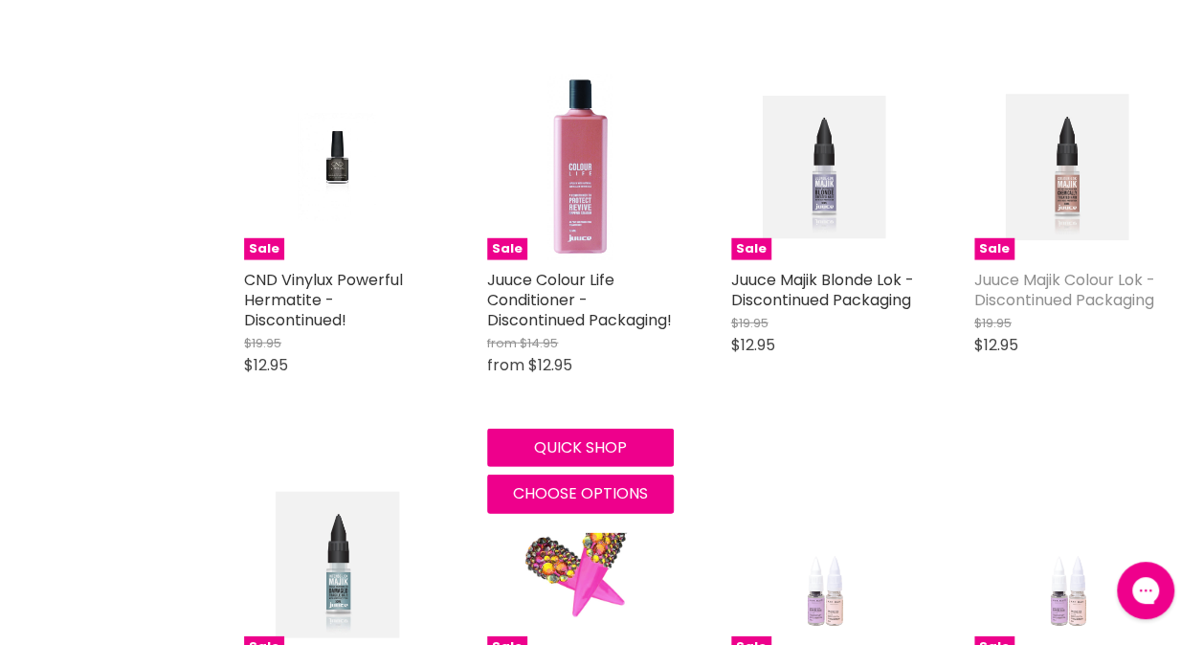
click at [1119, 297] on link "Juuce Majik Colour Lok - Discontinued Packaging" at bounding box center [1064, 290] width 181 height 42
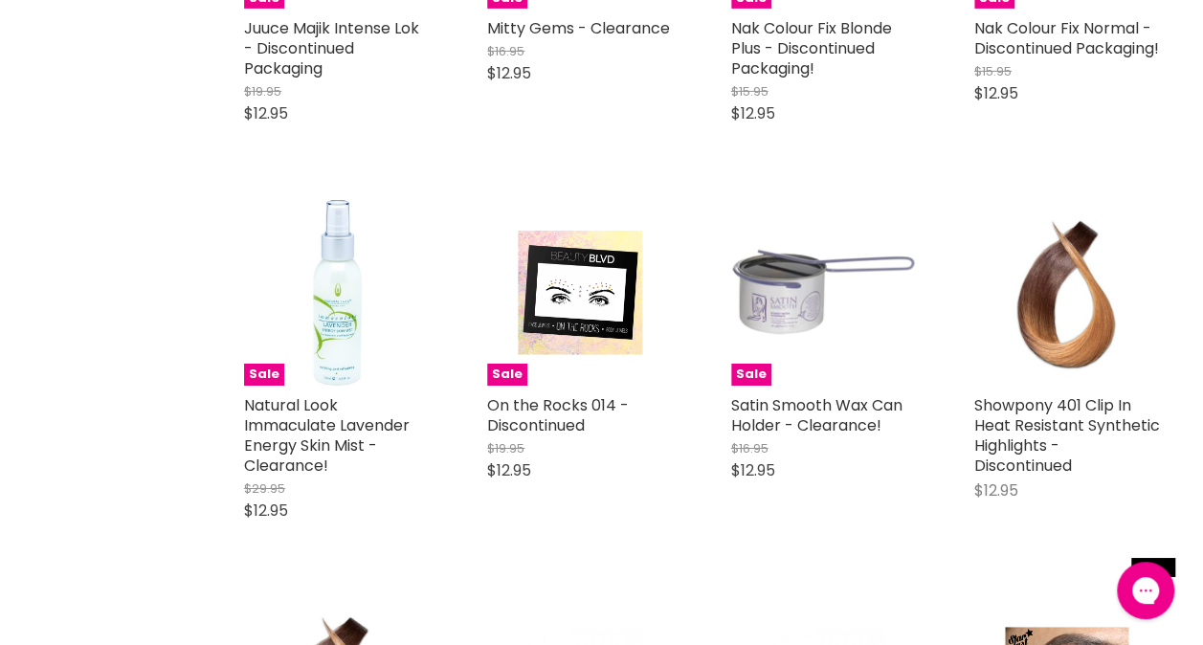
scroll to position [6855, 0]
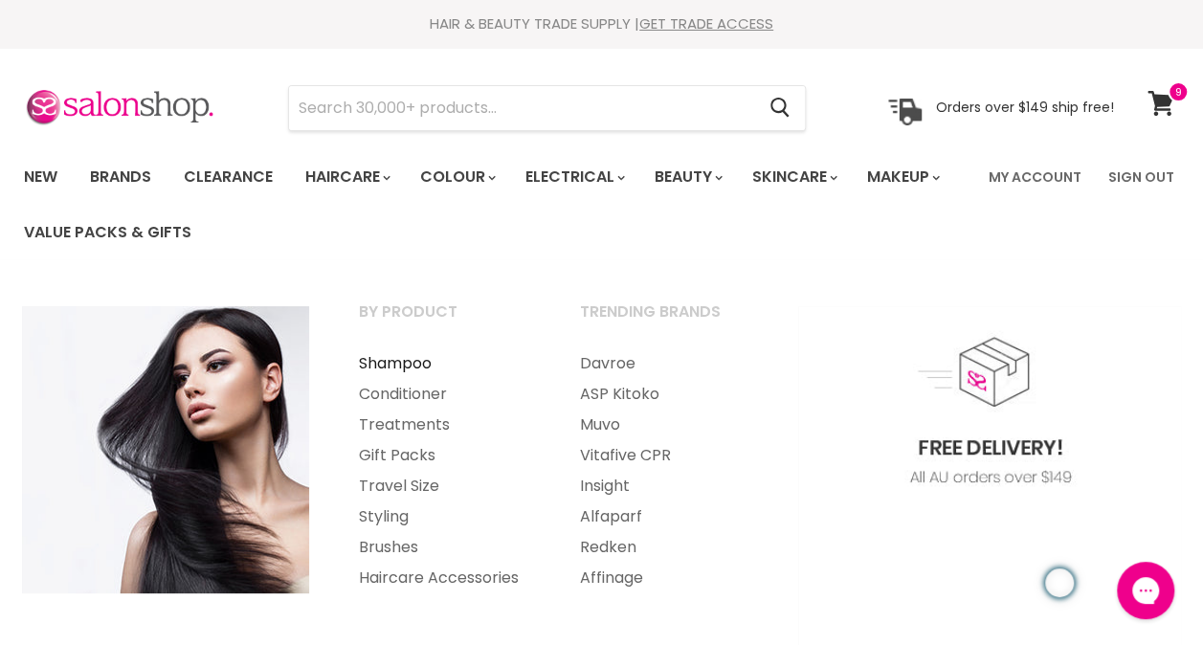
click at [411, 358] on link "Shampoo" at bounding box center [443, 363] width 217 height 31
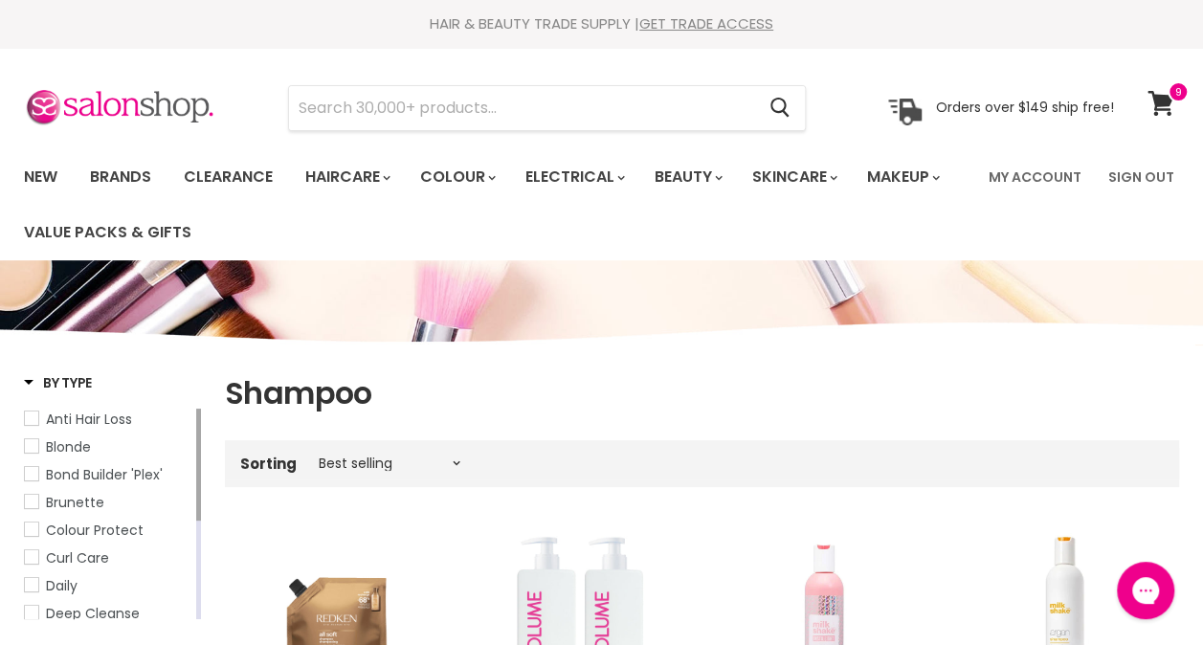
select select "price-ascending"
click at [309, 455] on select "Best selling Featured Price, low to high Price, high to low Alphabetically, A-Z…" at bounding box center [389, 462] width 161 height 15
select select "price-ascending"
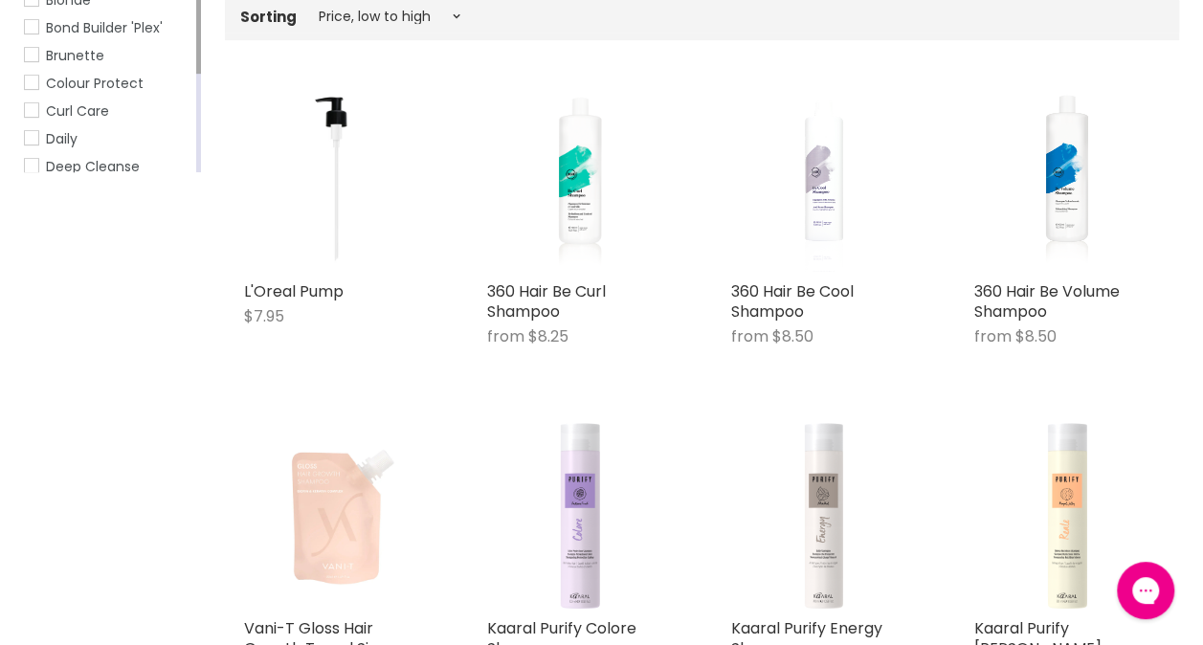
scroll to position [458, 0]
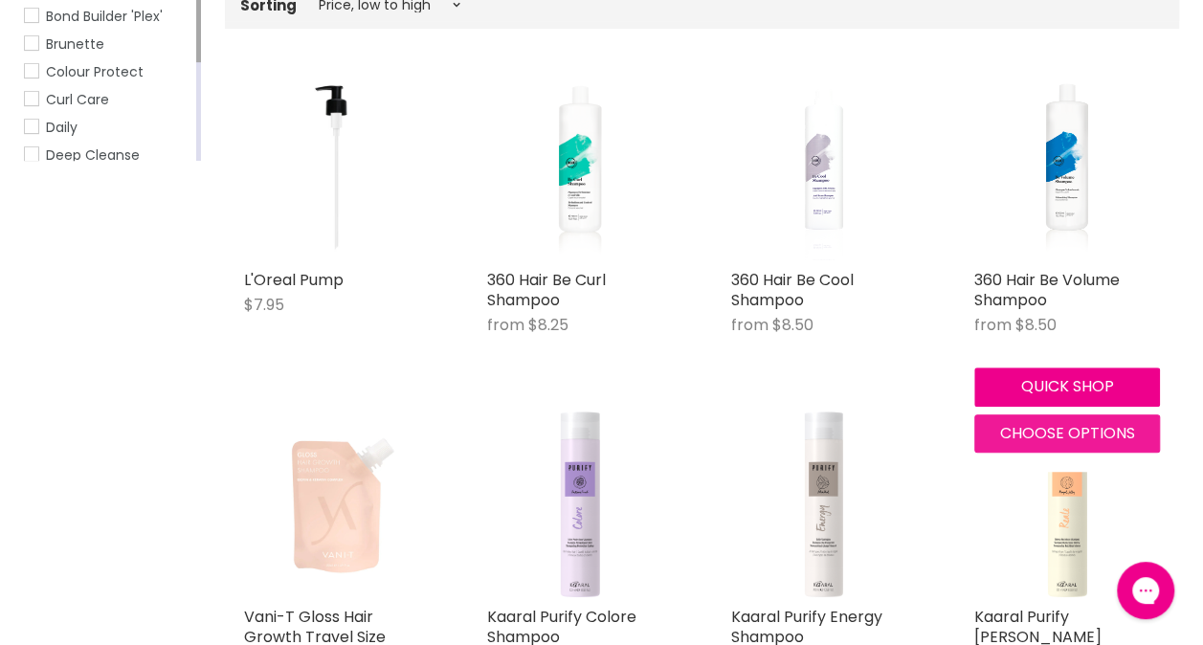
click at [1033, 436] on span "Choose options" at bounding box center [1066, 433] width 135 height 22
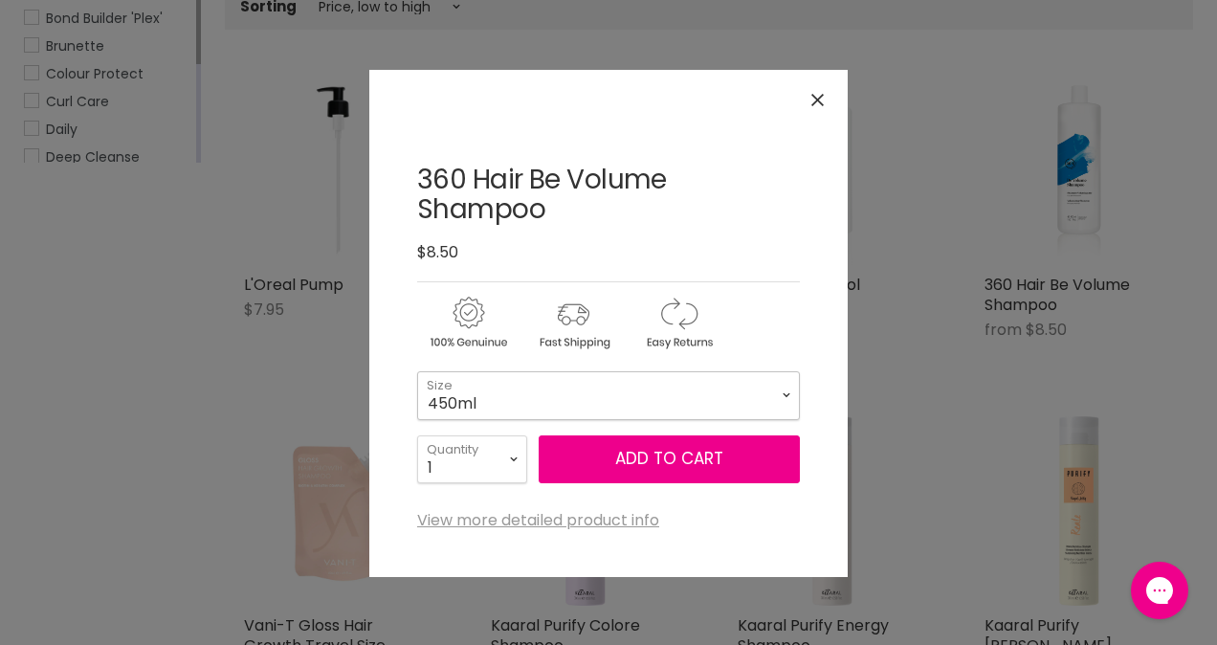
click at [796, 401] on select "450ml 1L" at bounding box center [608, 395] width 383 height 48
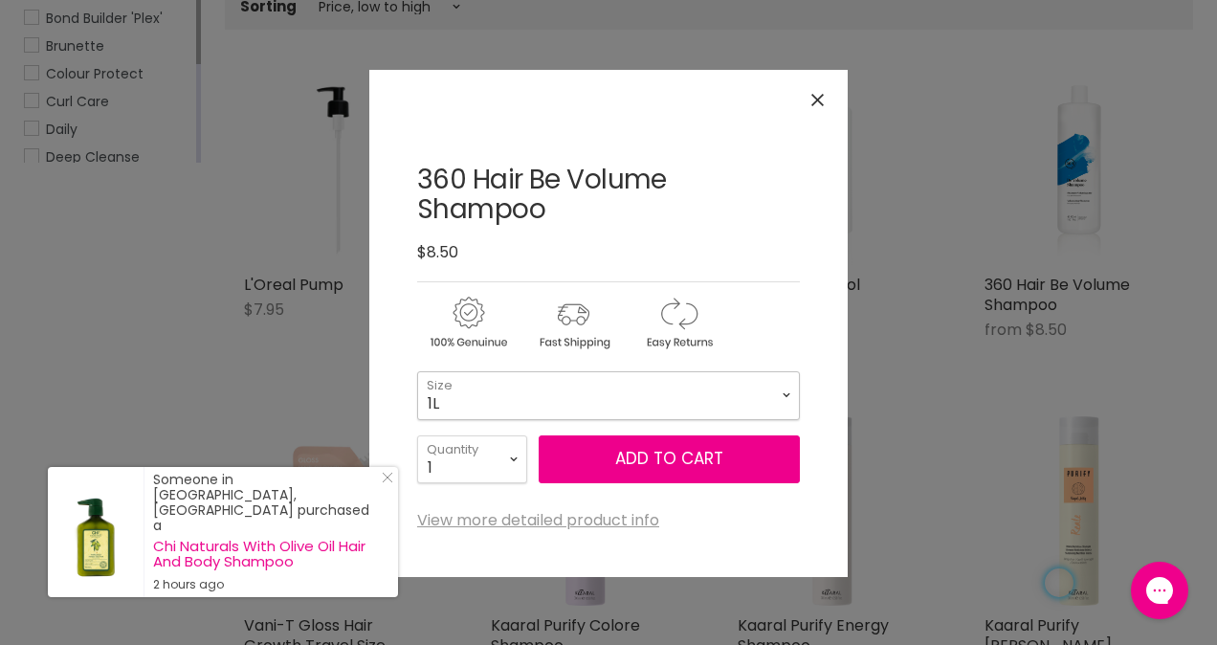
click at [417, 371] on select "450ml 1L" at bounding box center [608, 395] width 383 height 48
select select "1L"
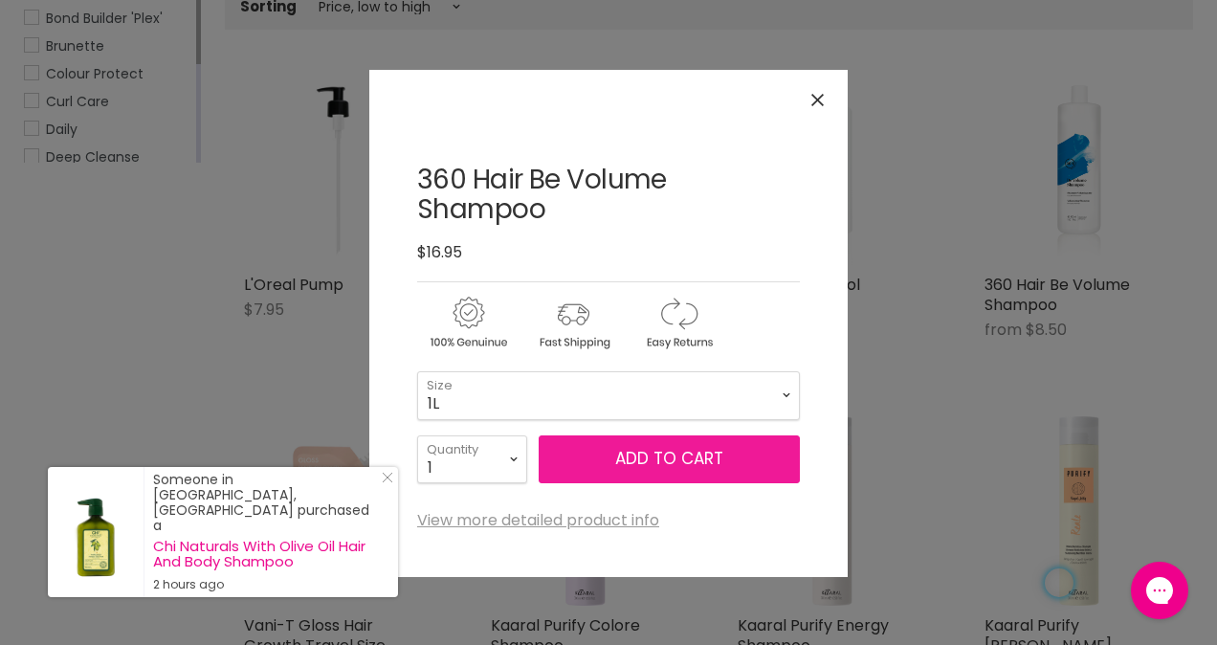
click at [629, 465] on button "Add to cart" at bounding box center [669, 459] width 261 height 48
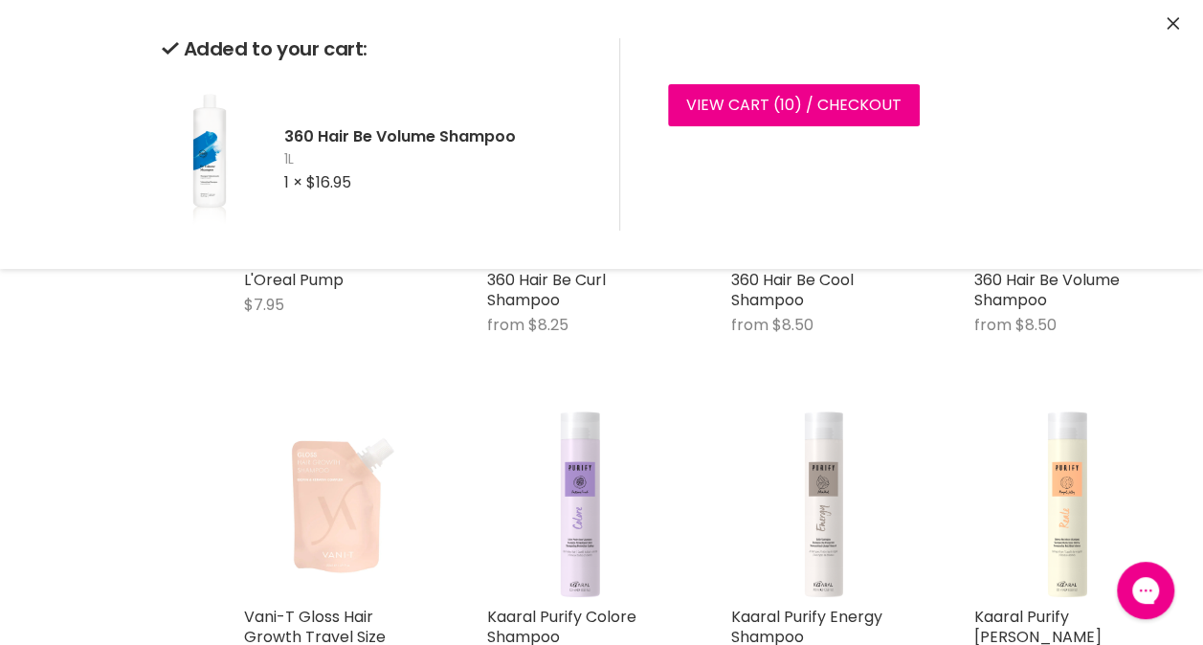
click at [1173, 28] on icon "Close" at bounding box center [1172, 23] width 12 height 12
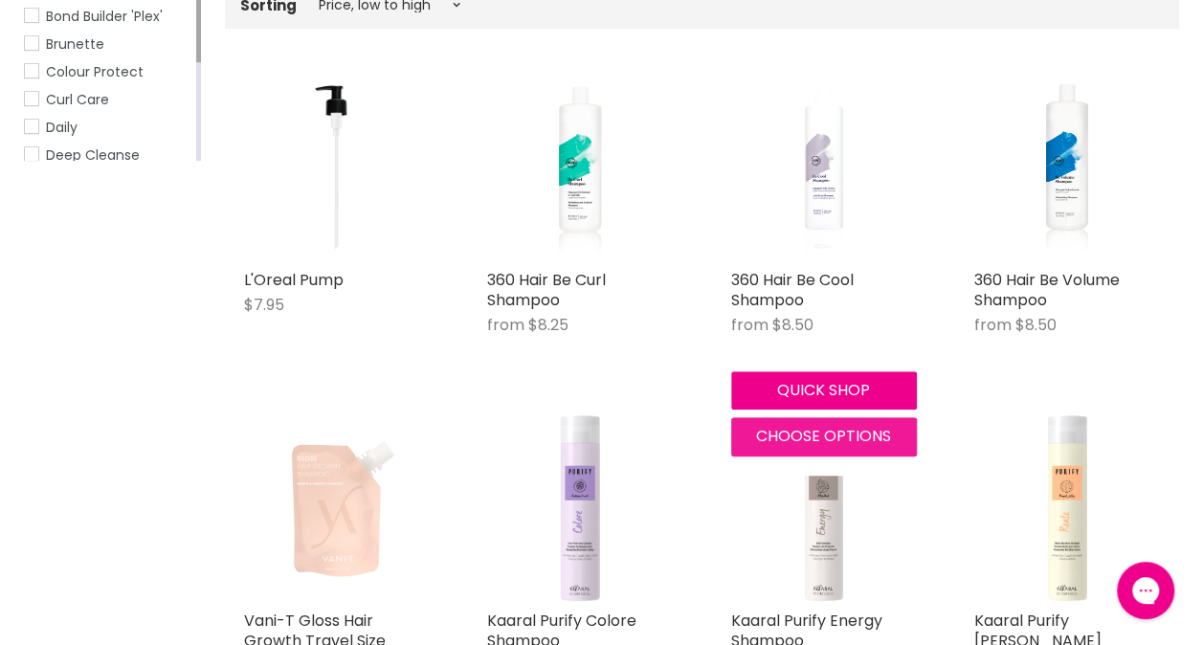
click at [800, 440] on span "Choose options" at bounding box center [823, 436] width 135 height 22
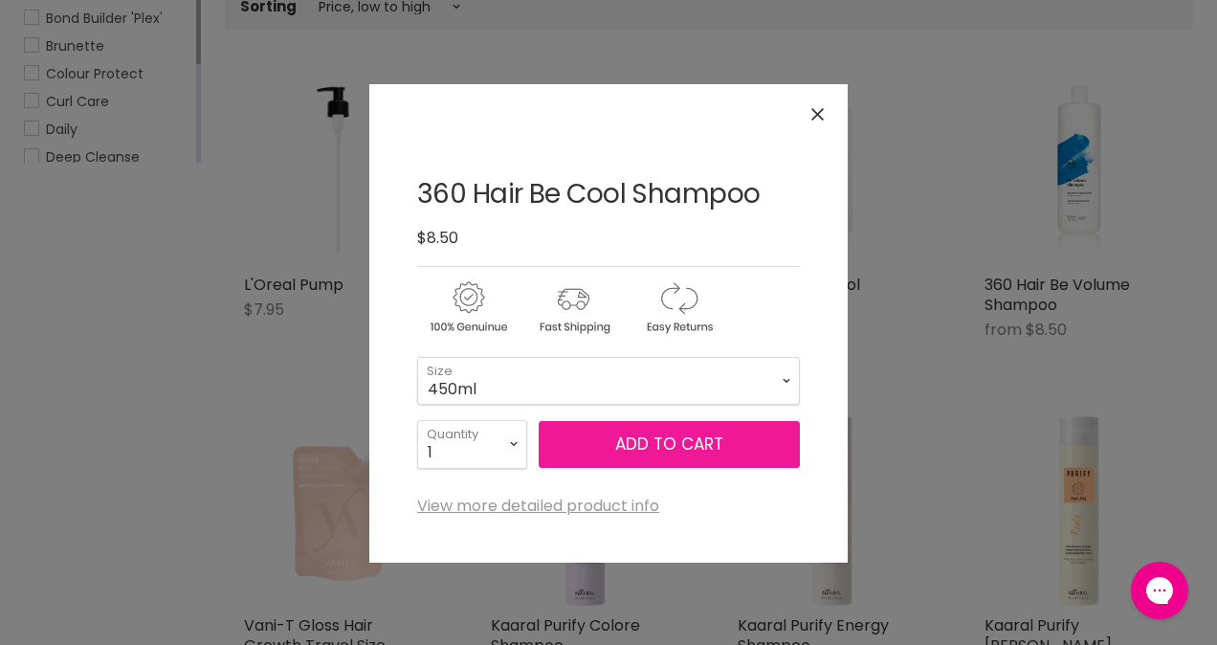
click at [696, 436] on span "Add to cart" at bounding box center [669, 443] width 108 height 23
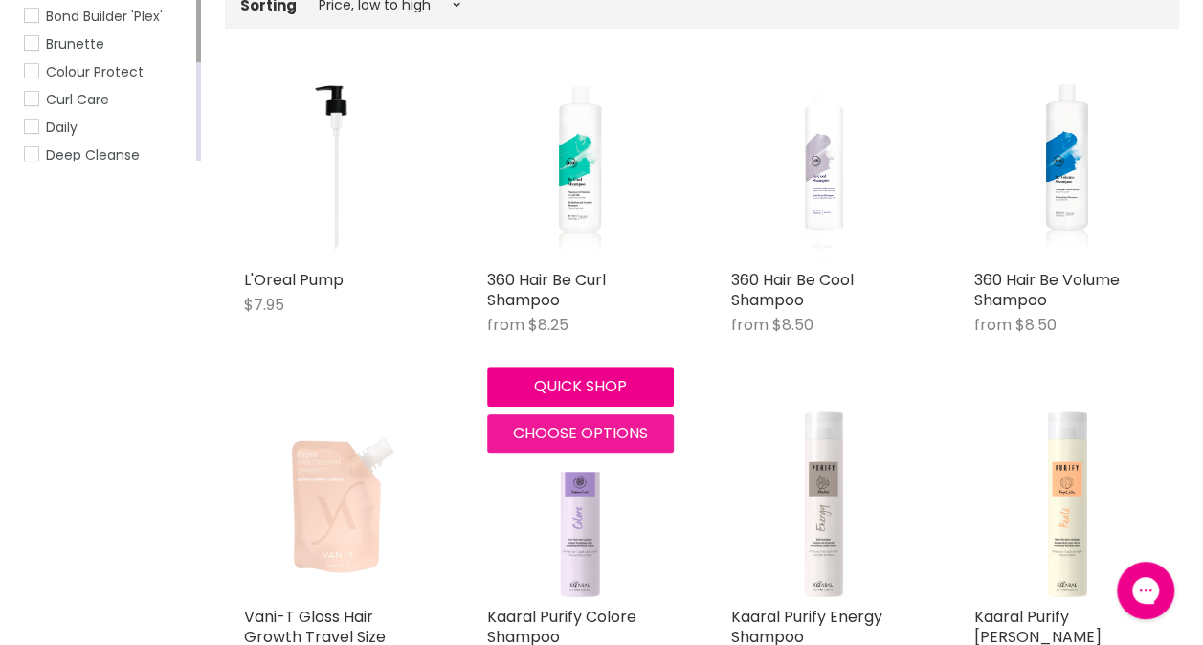
click at [550, 429] on span "Choose options" at bounding box center [580, 433] width 135 height 22
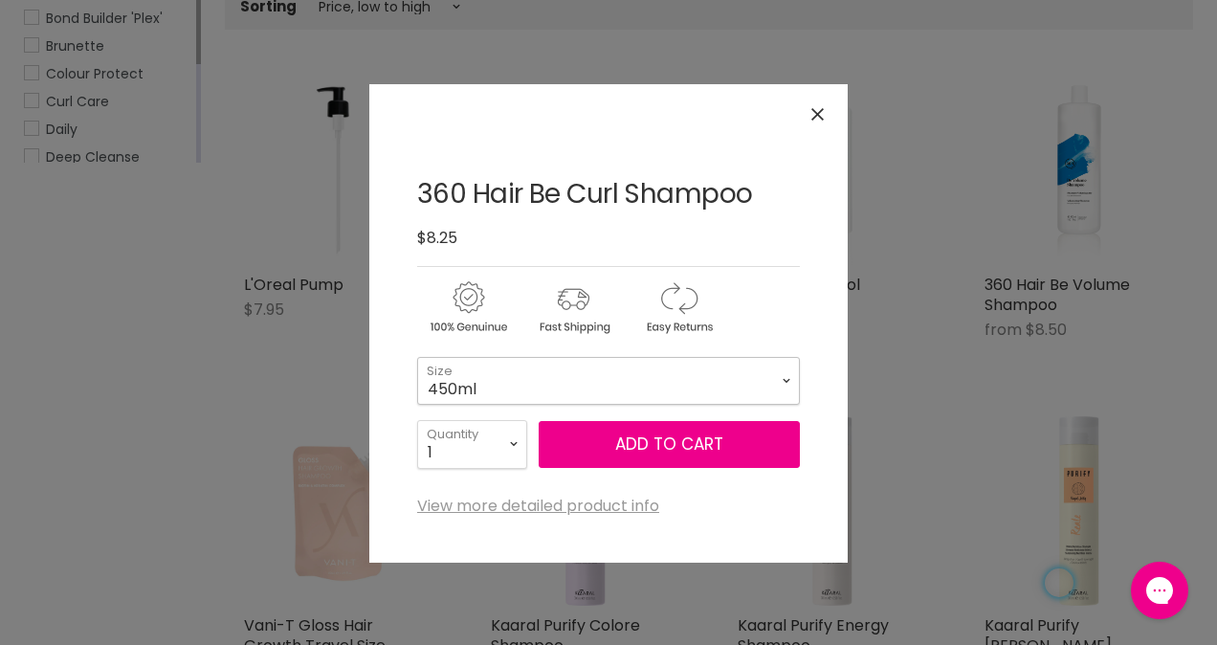
click at [792, 385] on select "450ml 1L" at bounding box center [608, 381] width 383 height 48
click at [417, 357] on select "450ml 1L" at bounding box center [608, 381] width 383 height 48
select select "1L"
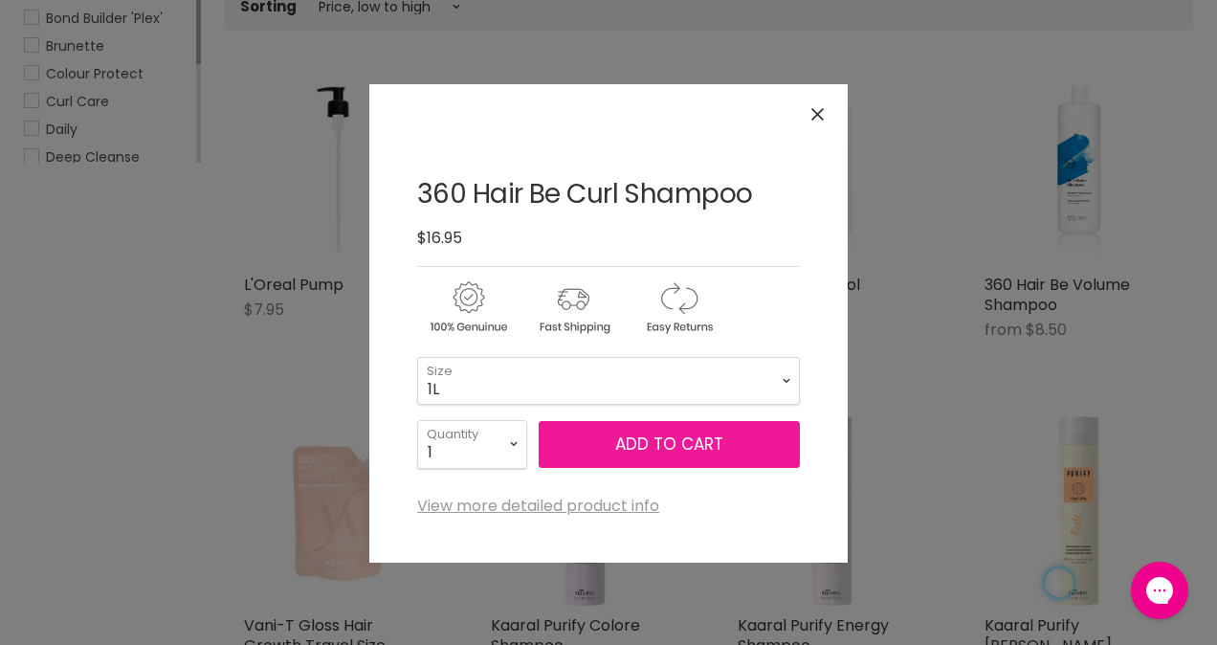
click at [632, 448] on button "Add to cart" at bounding box center [669, 445] width 261 height 48
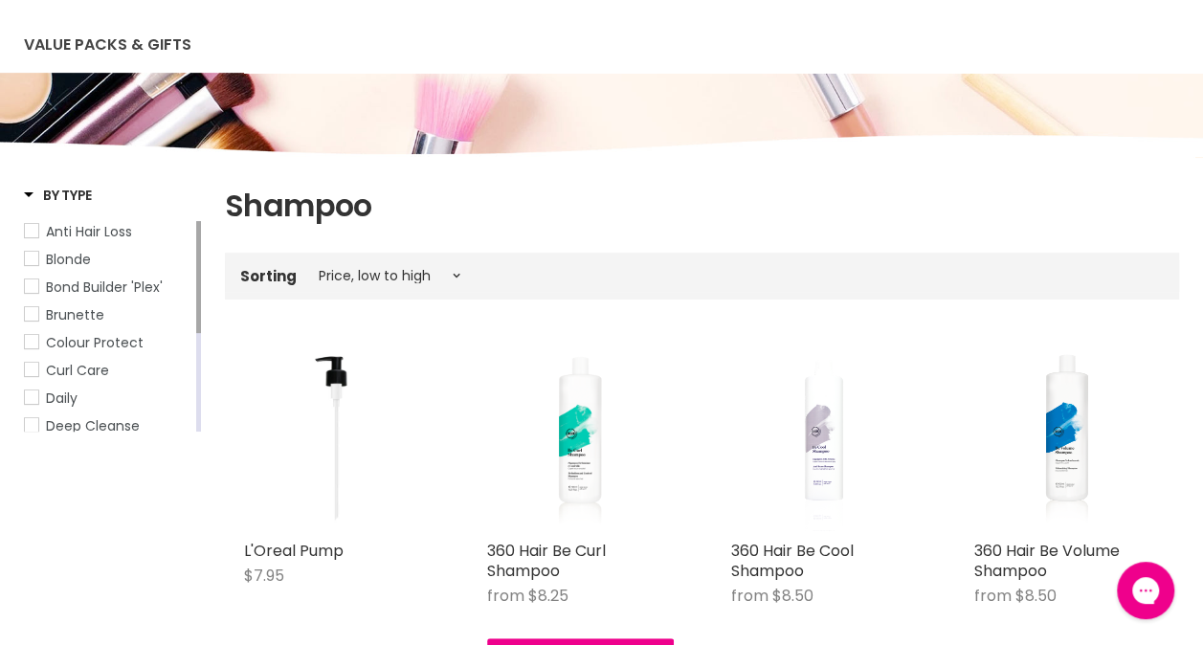
scroll to position [0, 0]
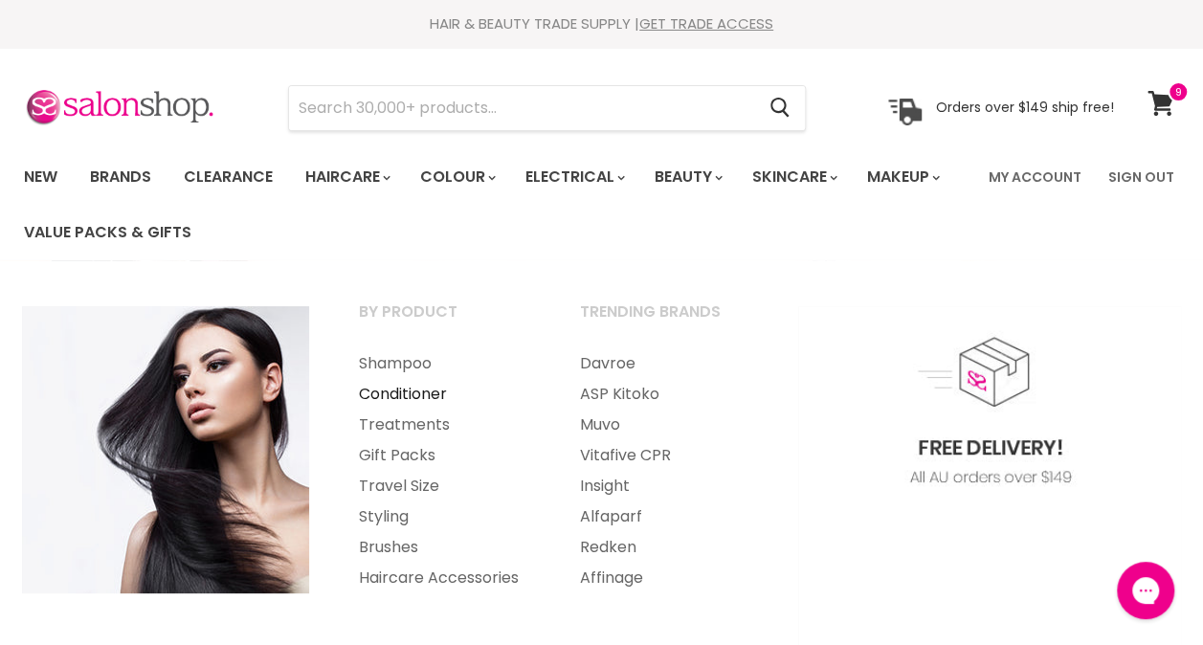
click at [425, 394] on link "Conditioner" at bounding box center [443, 394] width 217 height 31
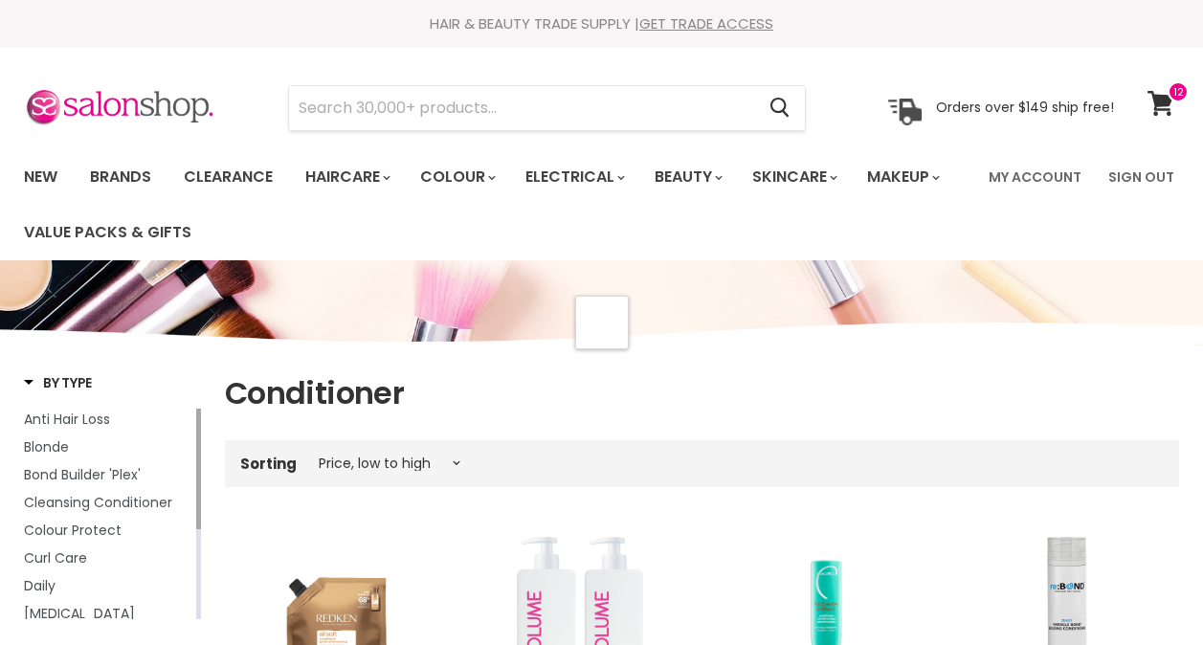
select select "price-ascending"
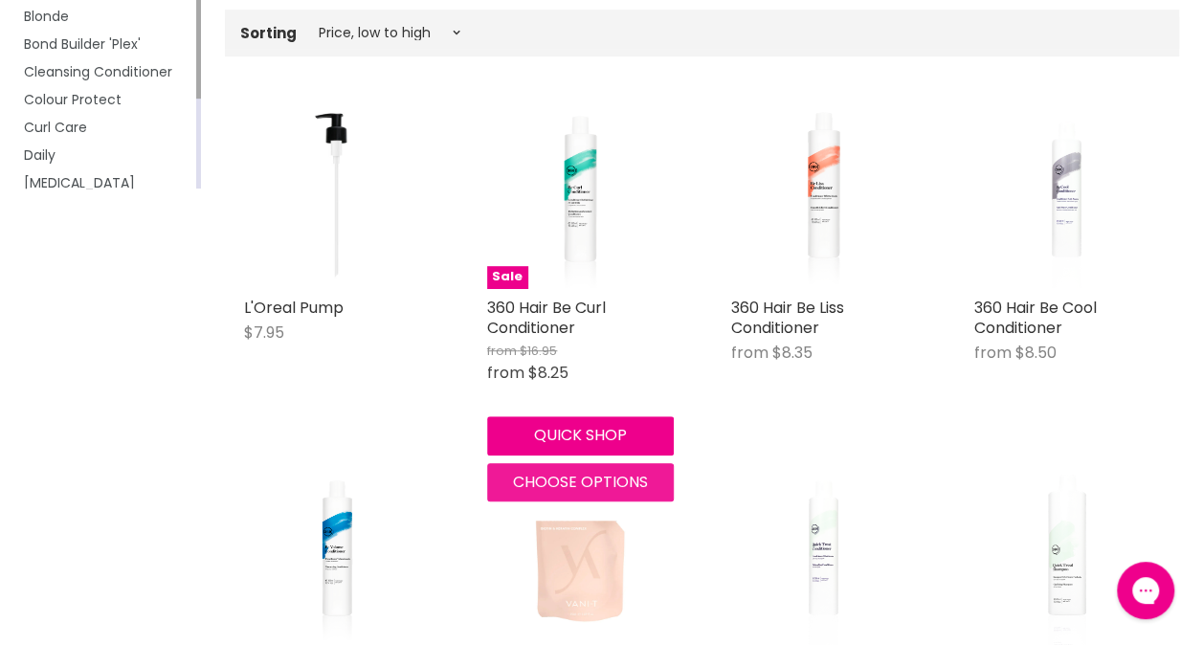
click at [541, 474] on span "Choose options" at bounding box center [580, 482] width 135 height 22
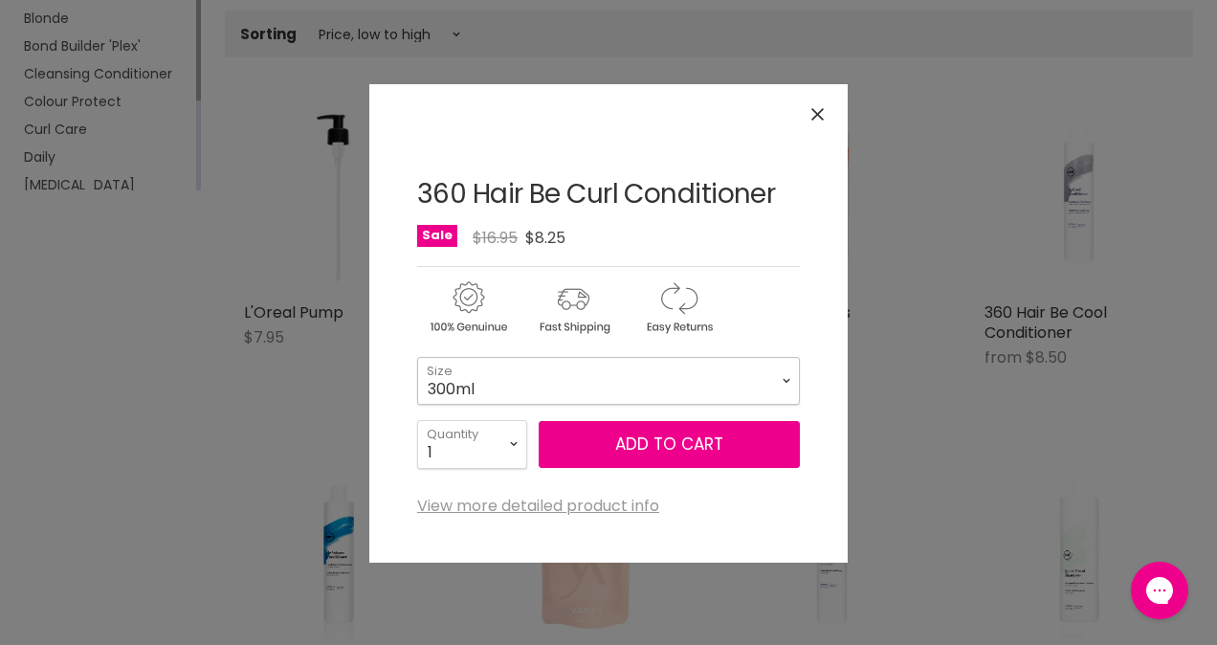
click at [620, 367] on select "300ml 1L" at bounding box center [608, 381] width 383 height 48
click at [417, 357] on select "300ml 1L" at bounding box center [608, 381] width 383 height 48
select select "1L"
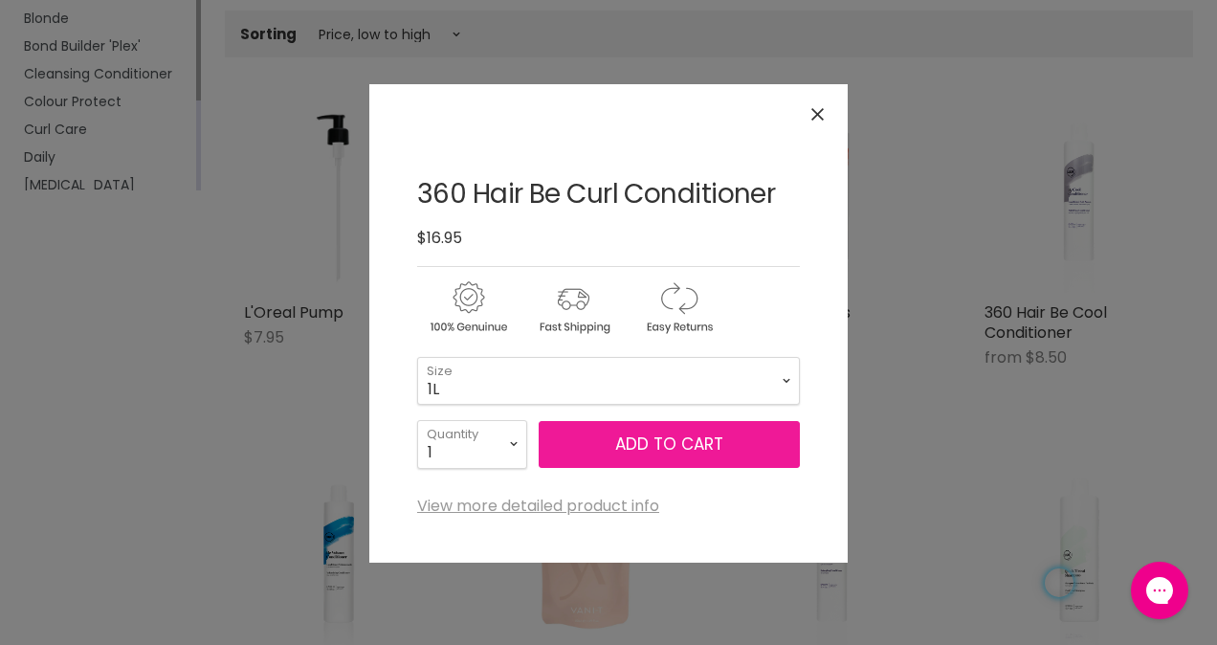
click at [593, 432] on button "Add to cart" at bounding box center [669, 445] width 261 height 48
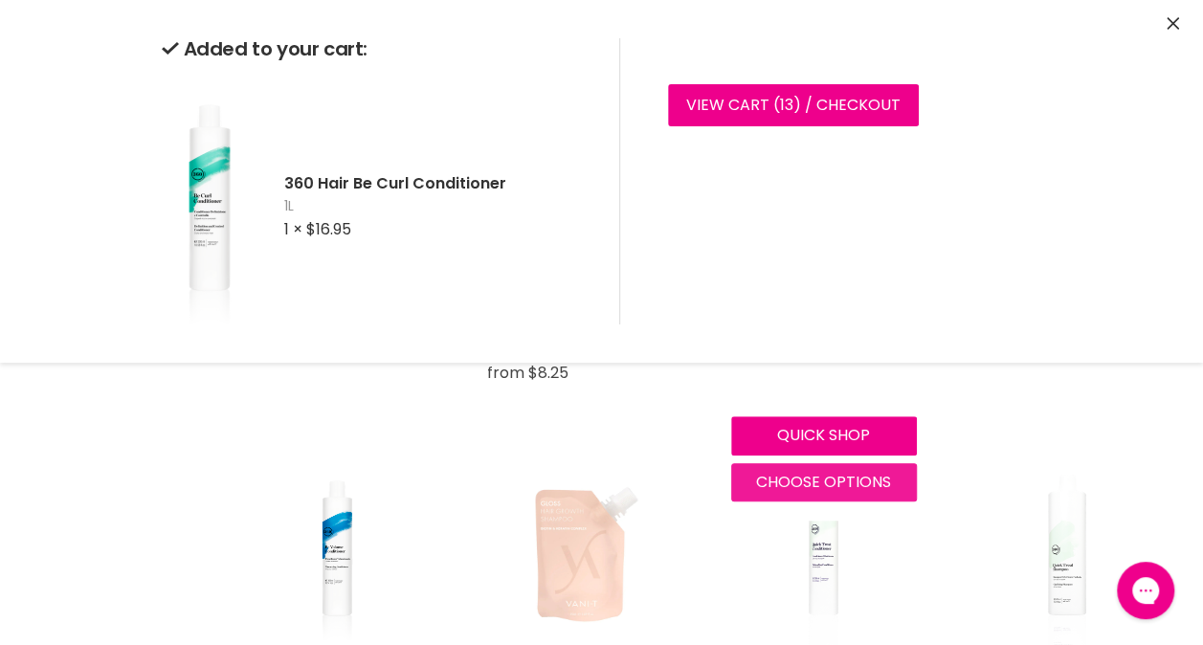
click at [779, 480] on div "360 Hair Be Liss Conditioner from $8.35 360 Hair Quick shop Choose options" at bounding box center [824, 301] width 224 height 437
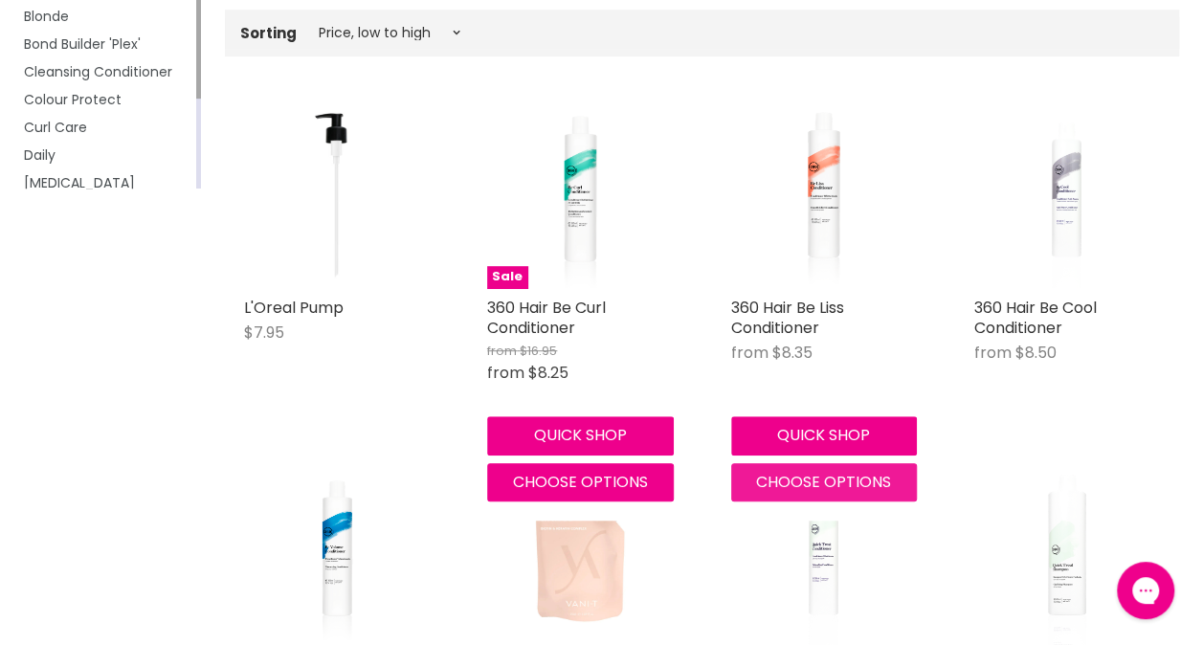
click at [773, 478] on span "Choose options" at bounding box center [823, 482] width 135 height 22
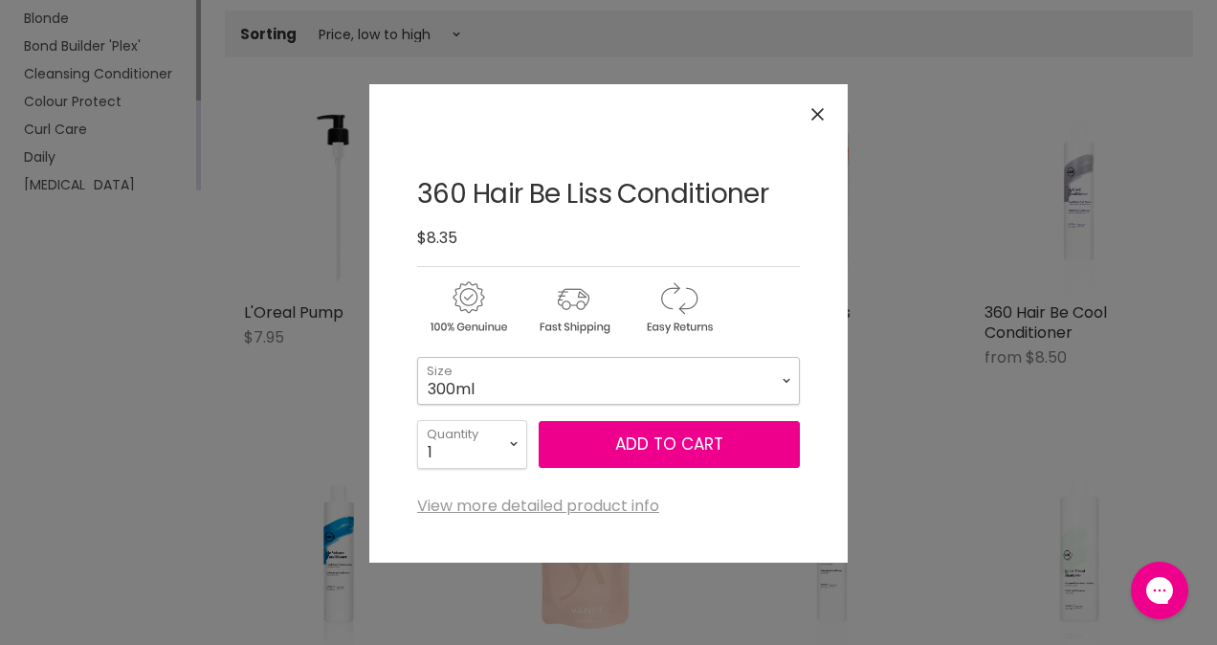
click at [761, 382] on select "300ml 1L" at bounding box center [608, 381] width 383 height 48
click at [417, 357] on select "300ml 1L" at bounding box center [608, 381] width 383 height 48
select select "1L"
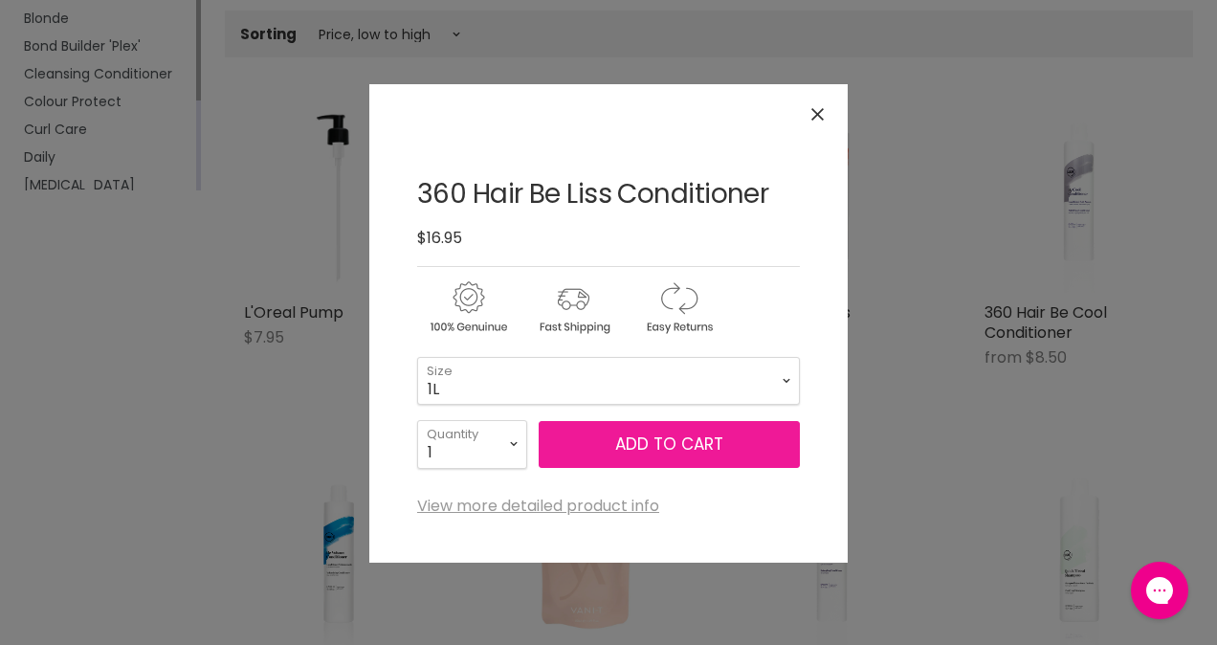
click at [632, 454] on button "Add to cart" at bounding box center [669, 445] width 261 height 48
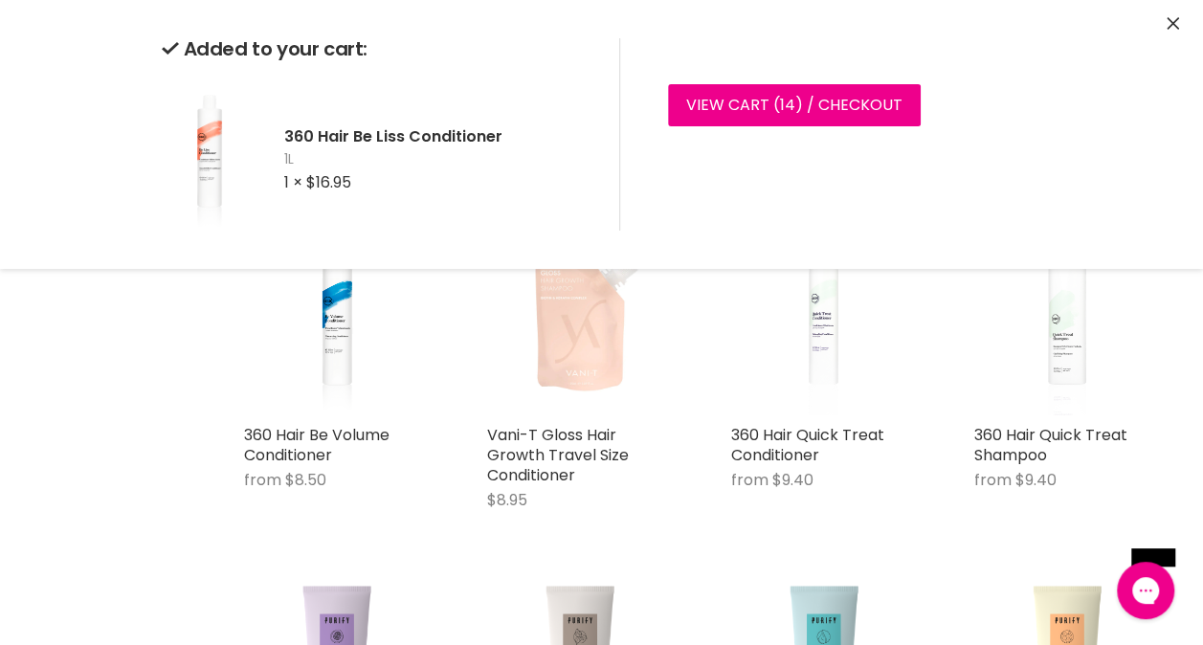
scroll to position [1225, 0]
